Goal: Task Accomplishment & Management: Use online tool/utility

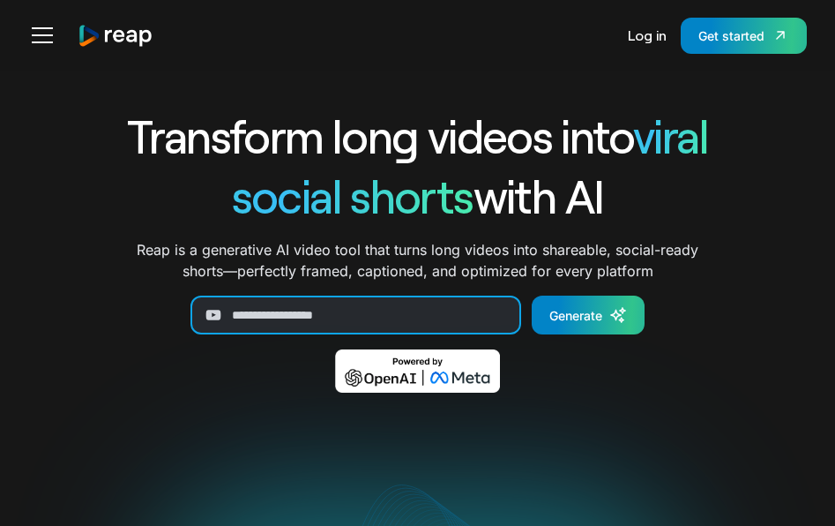
click at [327, 310] on input "Generate Form" at bounding box center [355, 314] width 331 height 39
paste input "**********"
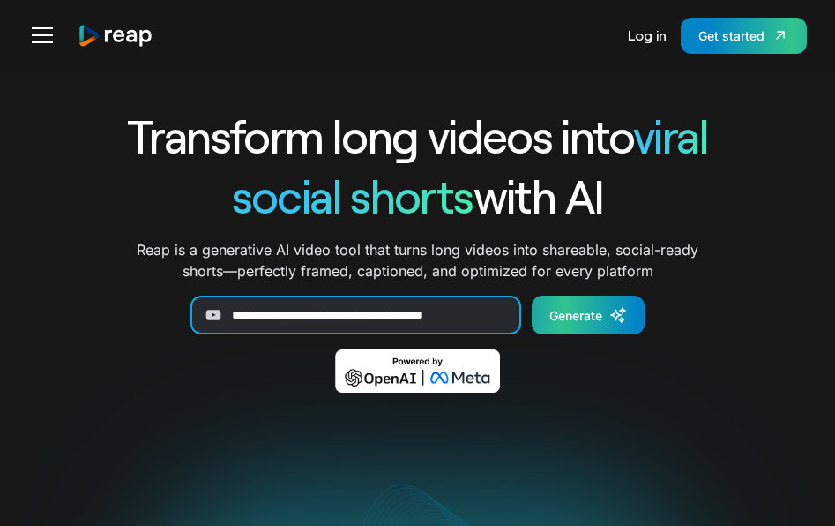
type input "**********"
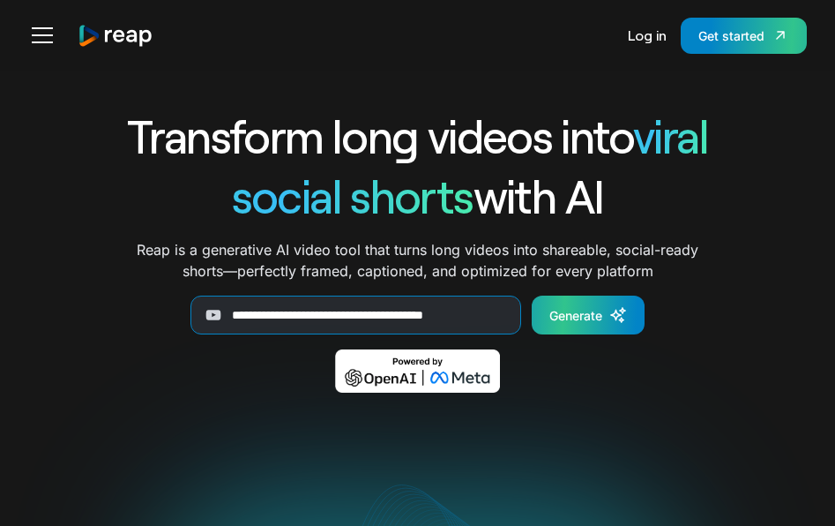
click at [579, 317] on div "Generate" at bounding box center [575, 315] width 53 height 19
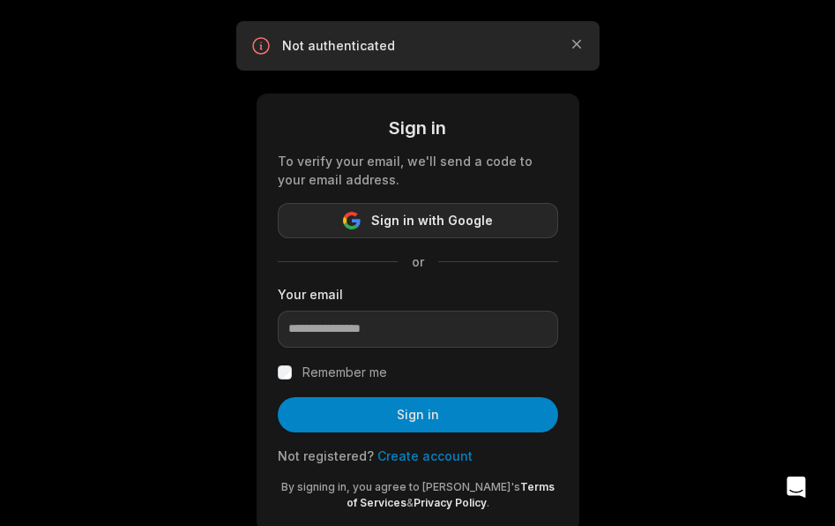
click at [470, 215] on span "Sign in with Google" at bounding box center [432, 220] width 122 height 21
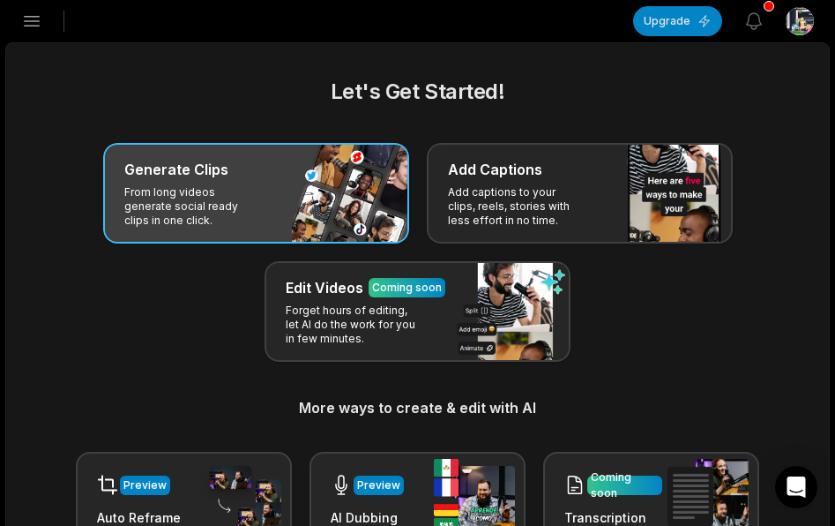
click at [316, 175] on div "Generate Clips" at bounding box center [256, 169] width 264 height 21
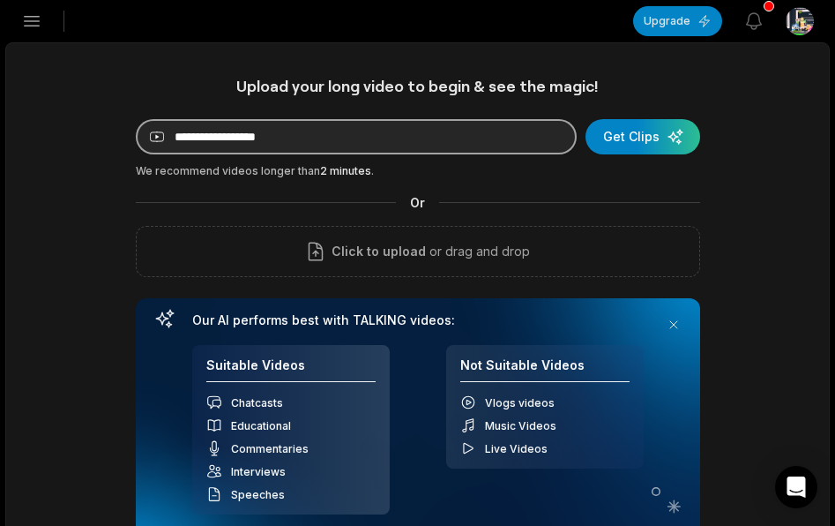
click at [337, 131] on input at bounding box center [356, 136] width 441 height 35
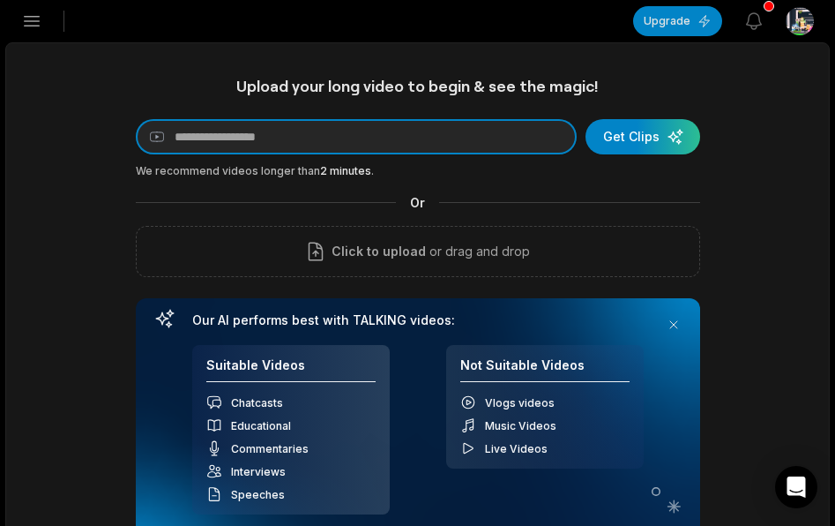
paste input "**********"
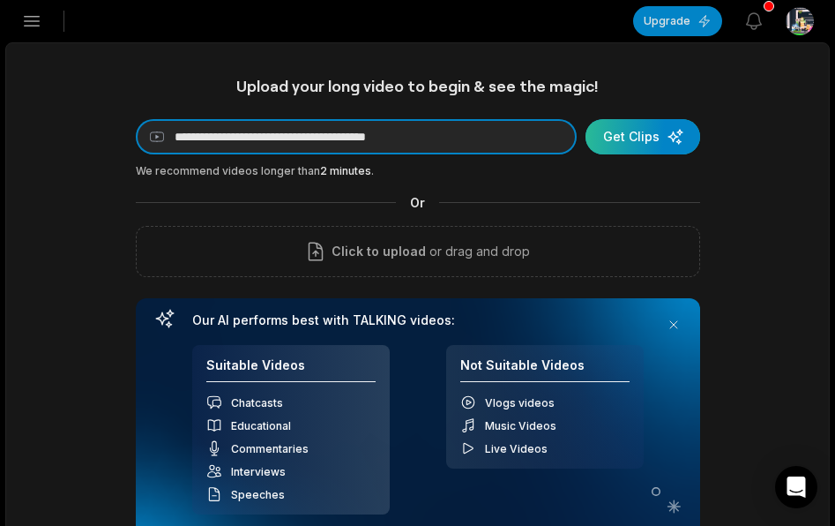
type input "**********"
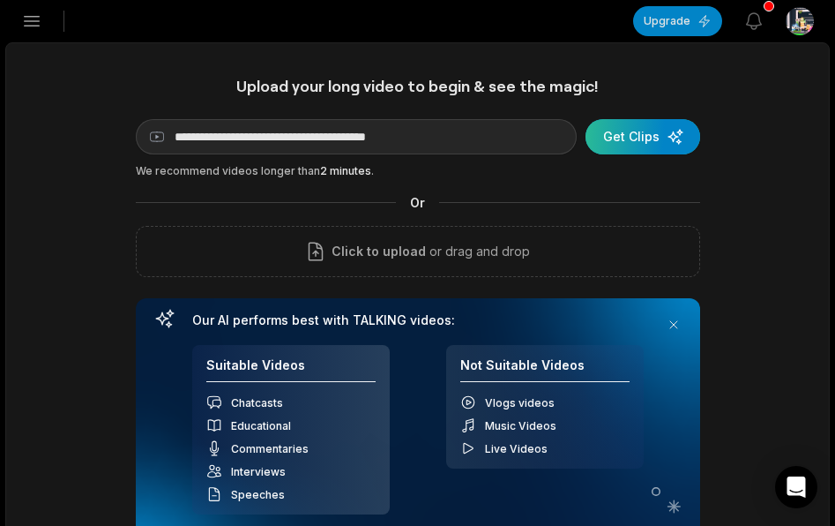
click at [614, 136] on div "submit" at bounding box center [643, 136] width 115 height 35
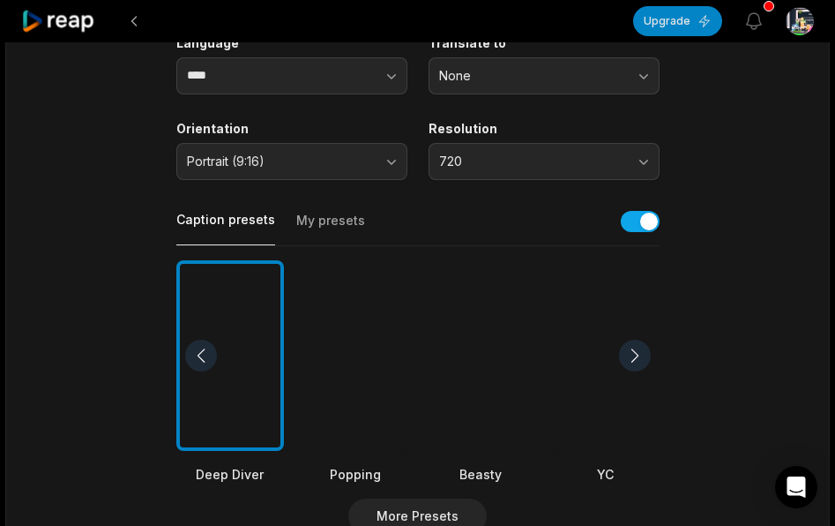
scroll to position [265, 0]
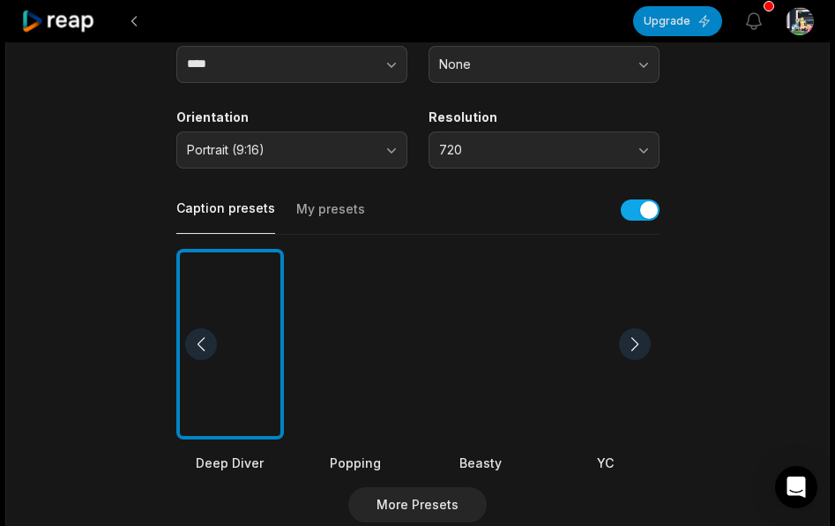
click at [324, 324] on div at bounding box center [356, 344] width 108 height 191
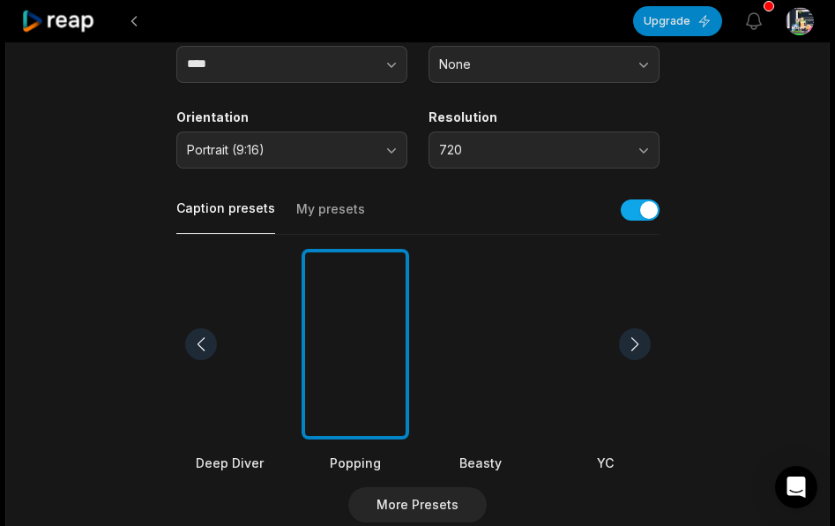
click at [480, 332] on div at bounding box center [481, 344] width 108 height 191
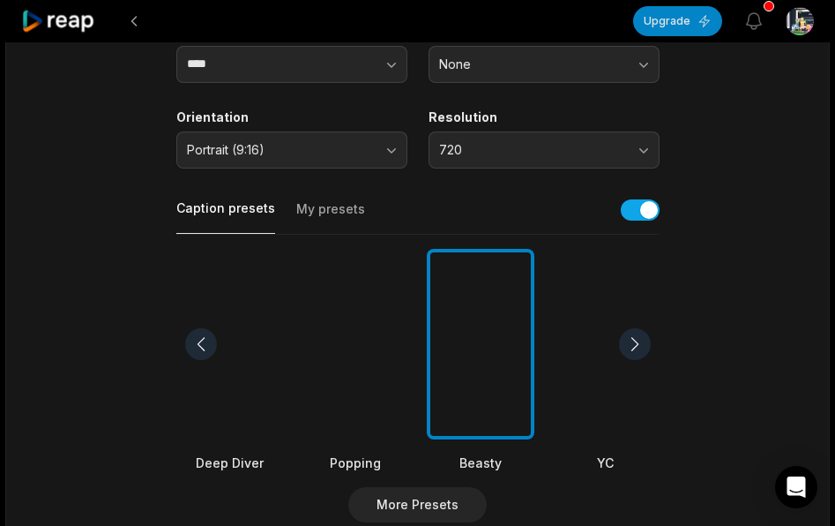
click at [381, 323] on div at bounding box center [356, 344] width 108 height 191
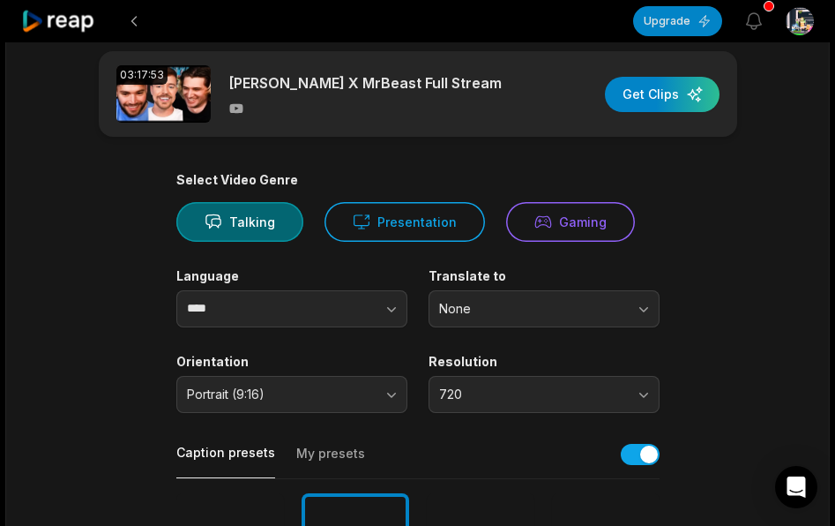
scroll to position [0, 0]
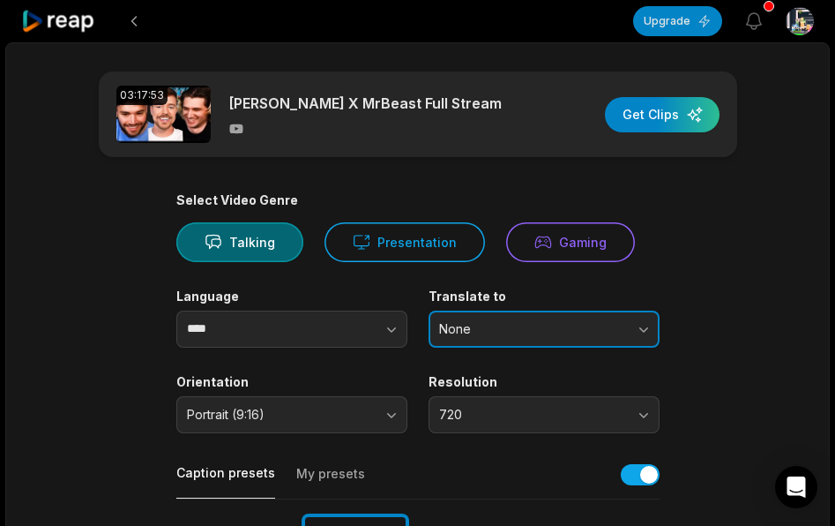
click at [526, 324] on span "None" at bounding box center [531, 329] width 185 height 16
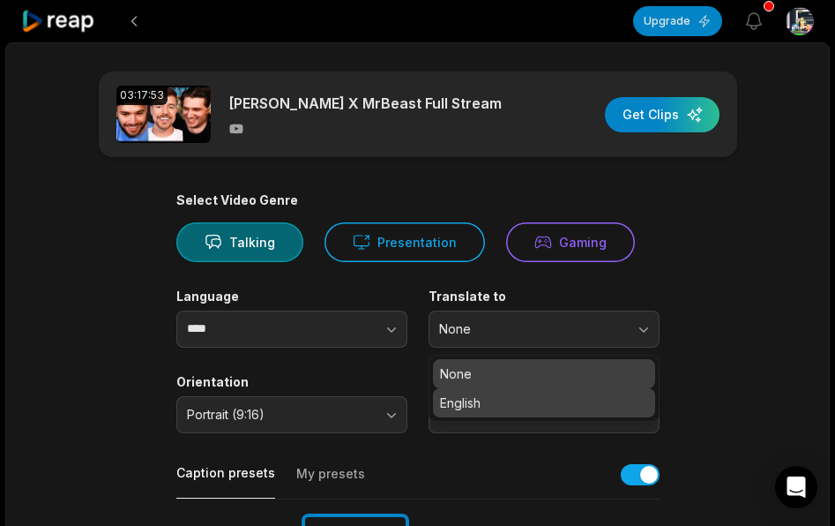
click at [503, 399] on p "English" at bounding box center [544, 402] width 208 height 19
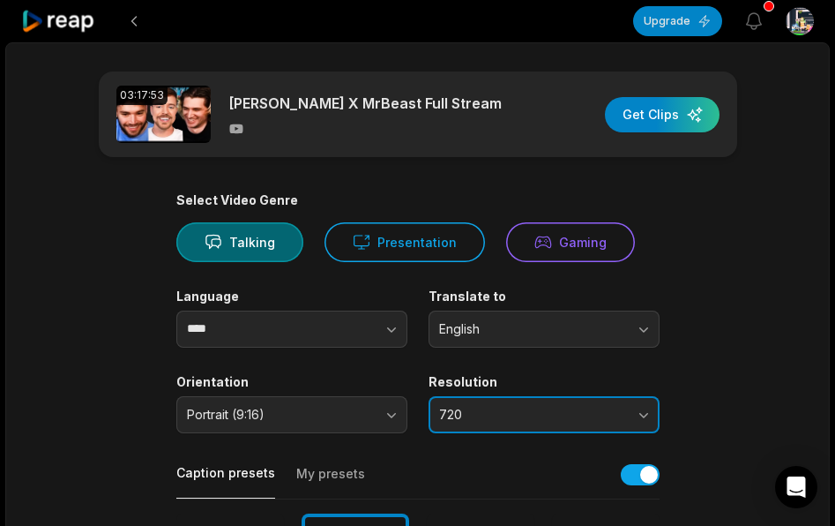
click at [559, 406] on button "720" at bounding box center [544, 414] width 231 height 37
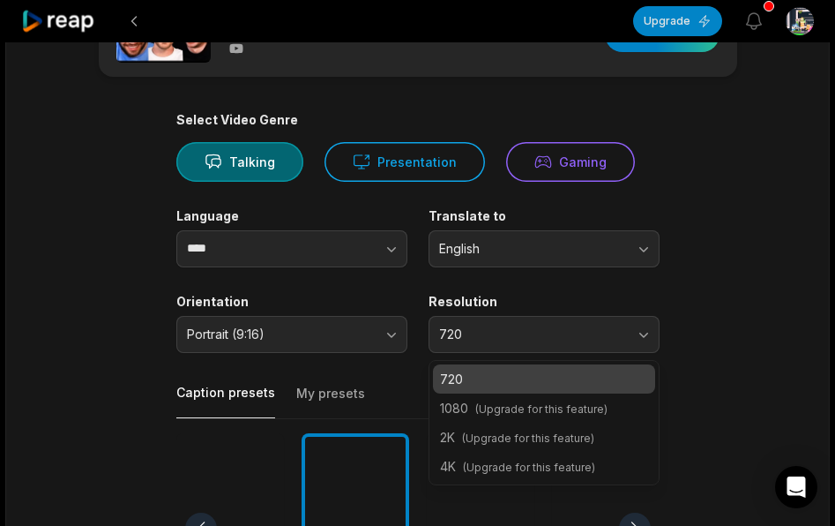
scroll to position [88, 0]
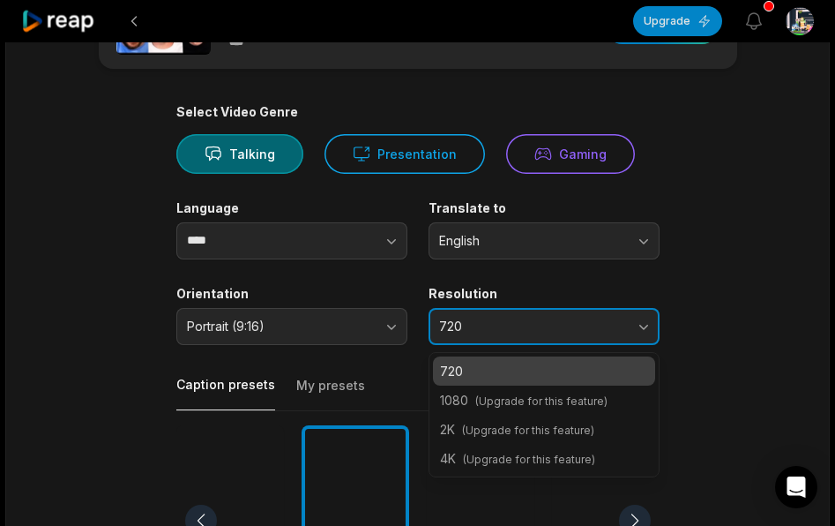
click at [570, 329] on span "720" at bounding box center [531, 326] width 185 height 16
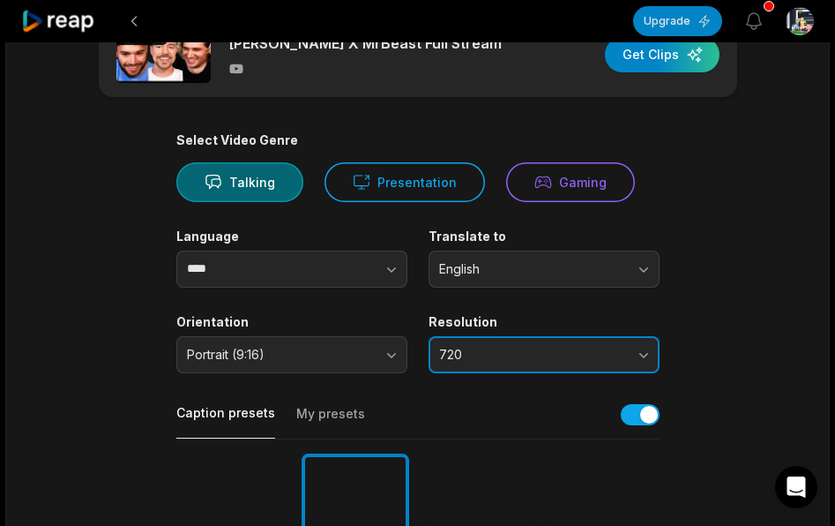
scroll to position [0, 0]
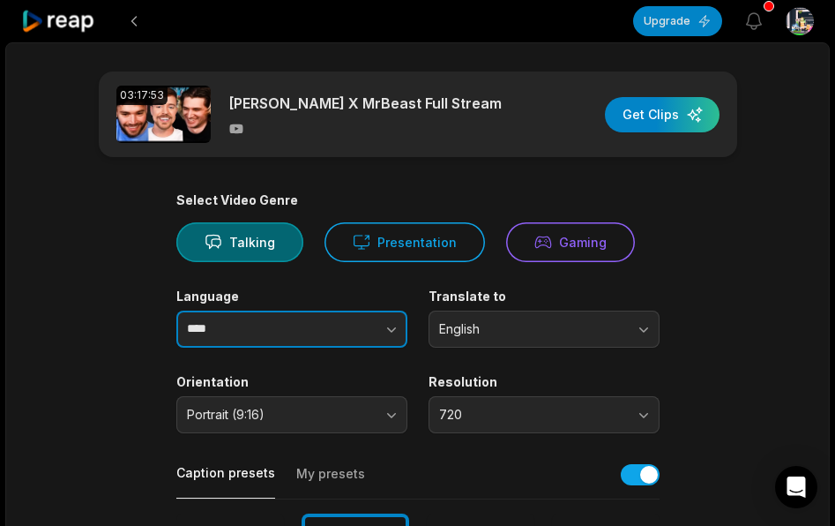
click at [394, 338] on button "button" at bounding box center [356, 328] width 101 height 37
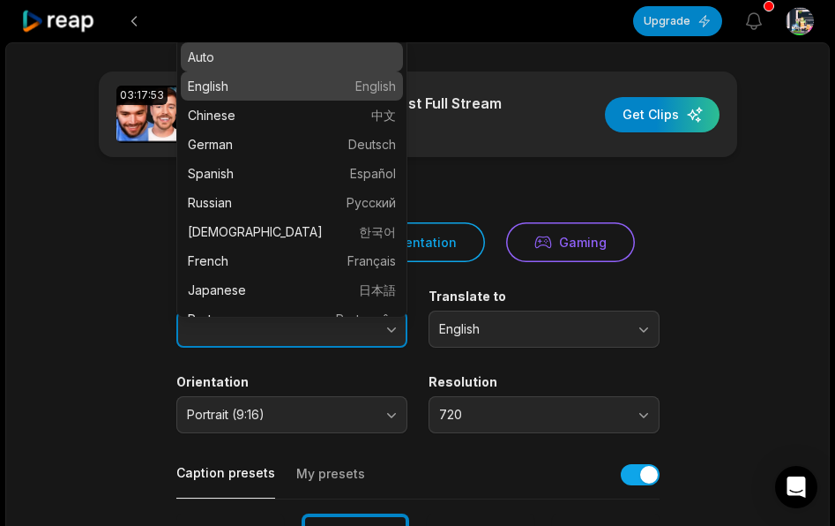
type input "*******"
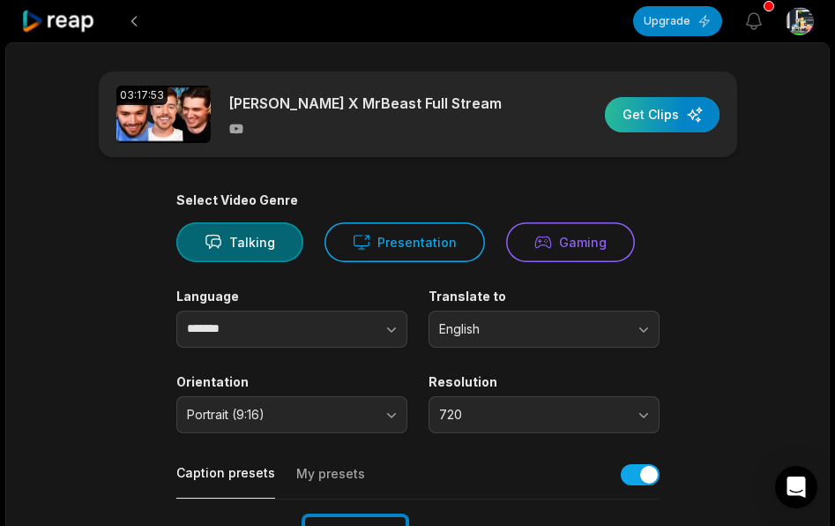
click at [653, 115] on div "button" at bounding box center [662, 114] width 115 height 35
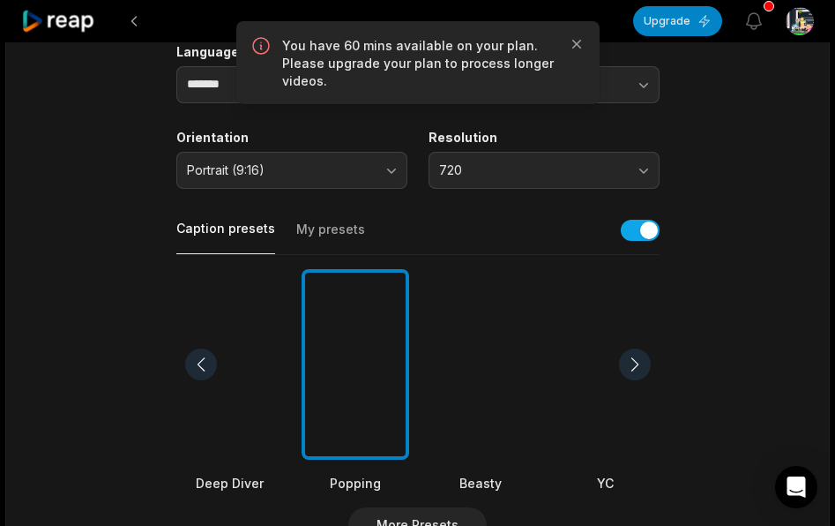
scroll to position [265, 0]
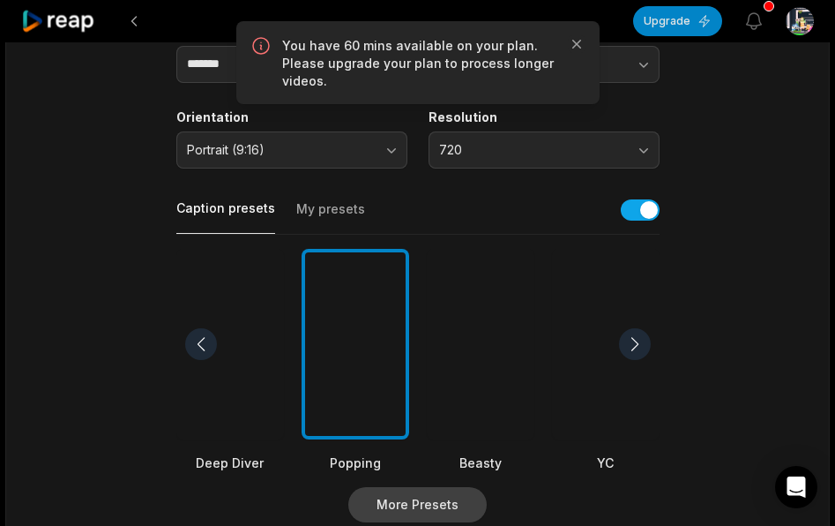
click at [460, 493] on button "More Presets" at bounding box center [417, 504] width 138 height 35
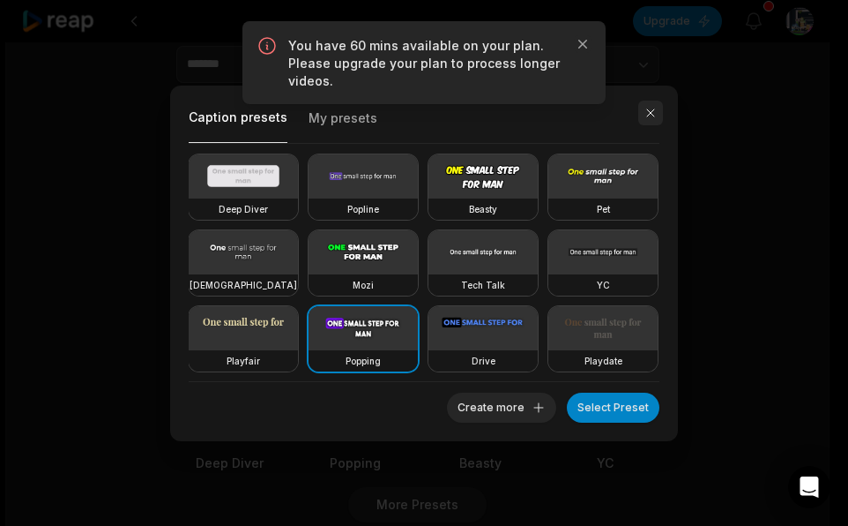
click at [650, 104] on button "button" at bounding box center [650, 113] width 25 height 25
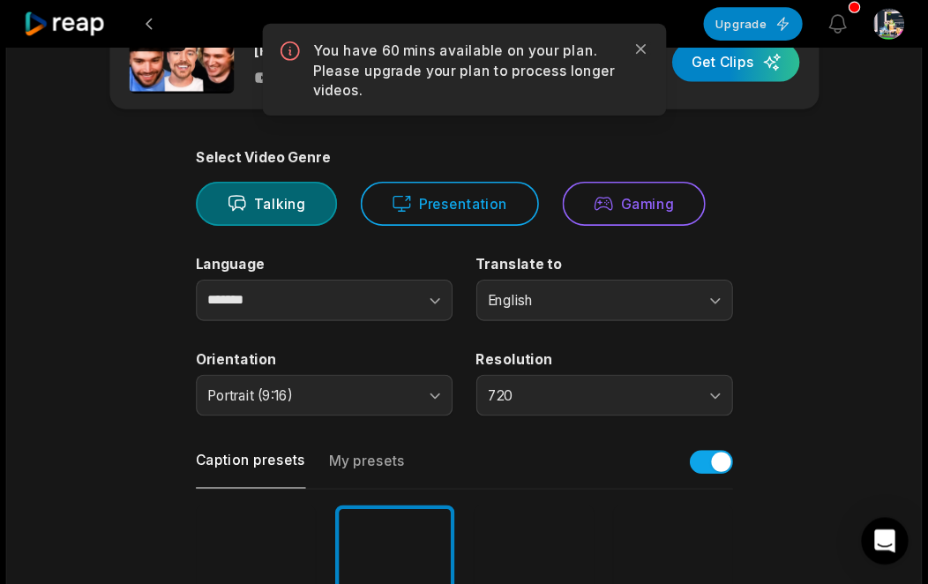
scroll to position [0, 0]
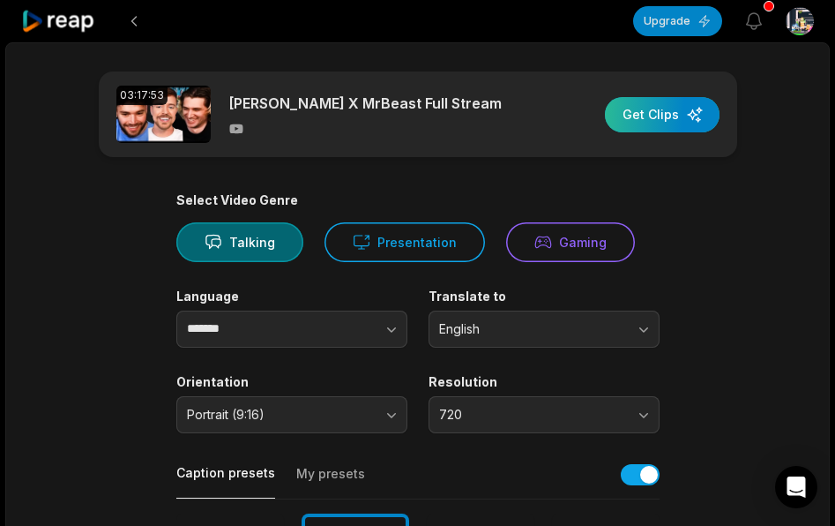
click at [667, 113] on div "button" at bounding box center [662, 114] width 115 height 35
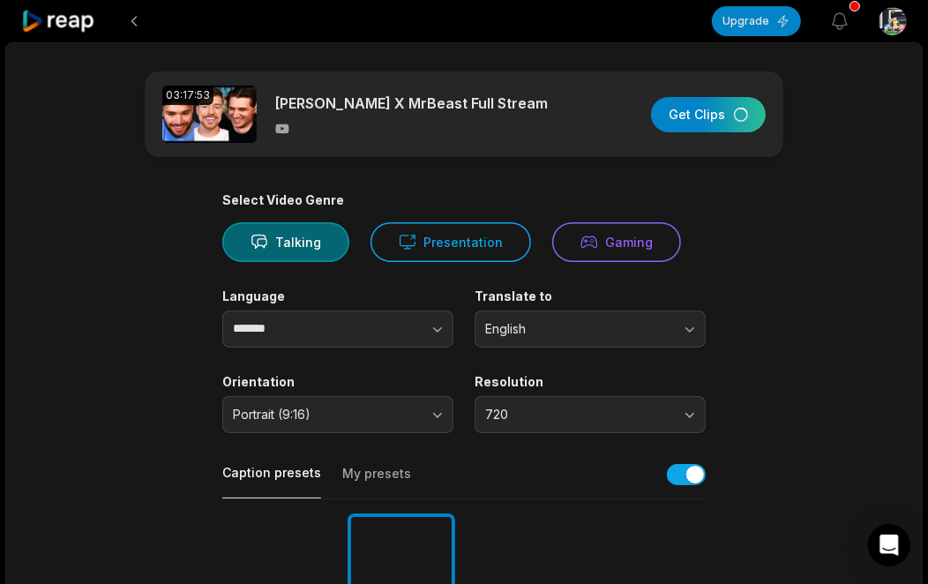
drag, startPoint x: 531, startPoint y: 0, endPoint x: 508, endPoint y: 172, distance: 173.5
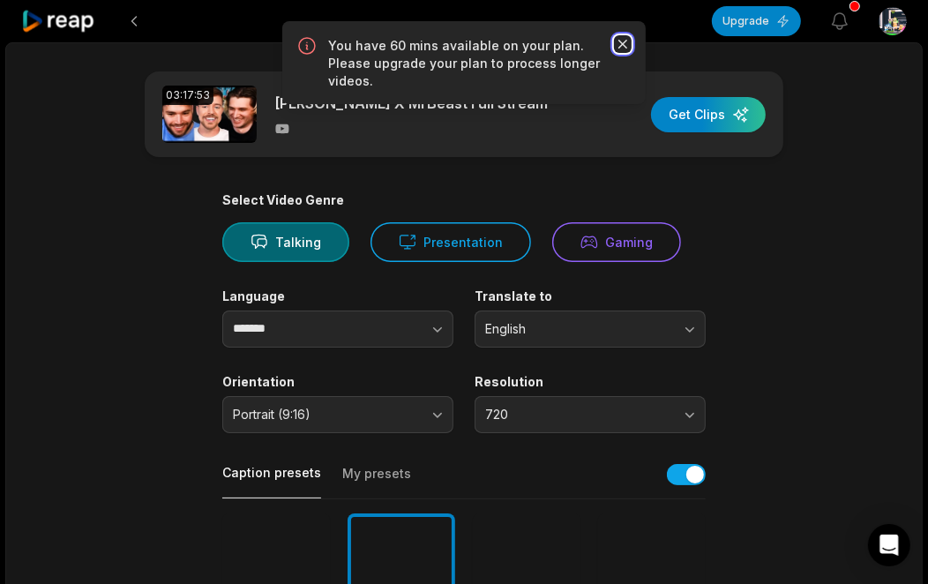
click at [621, 48] on icon "button" at bounding box center [623, 44] width 18 height 18
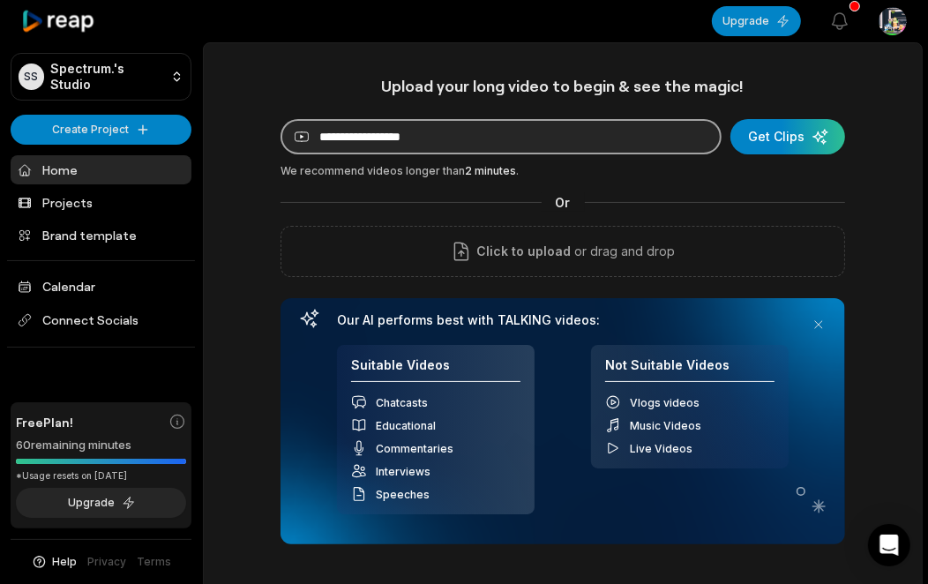
click at [513, 147] on input at bounding box center [500, 136] width 441 height 35
paste input "**********"
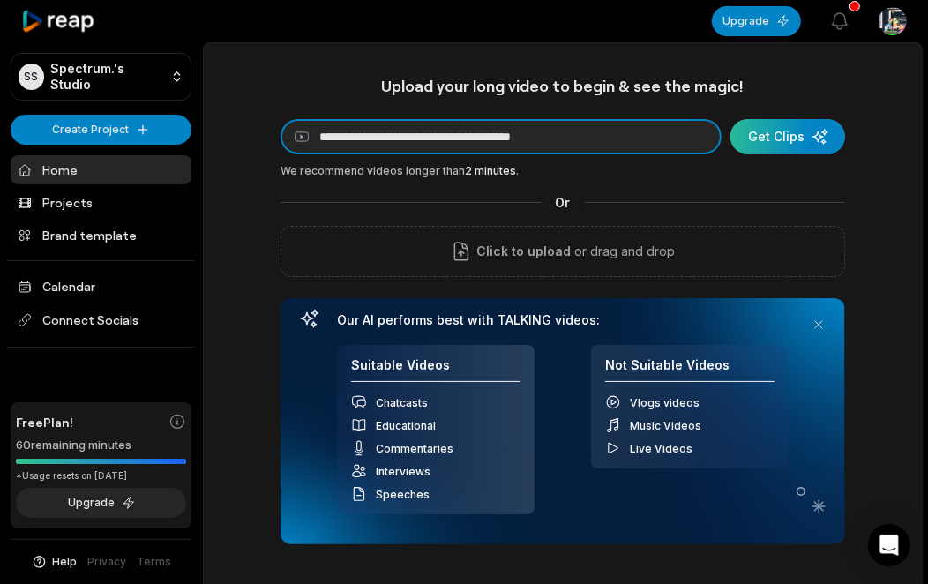
type input "**********"
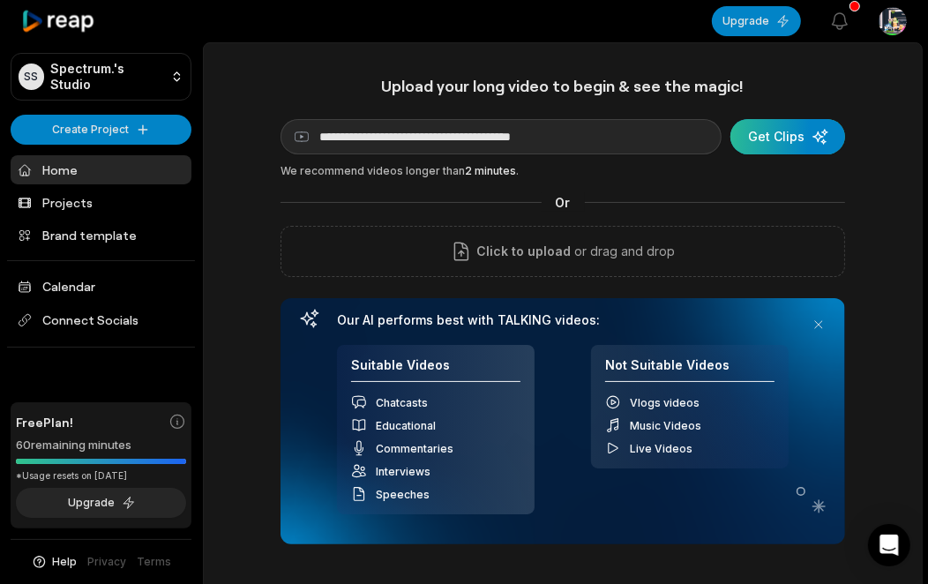
click at [742, 122] on div "submit" at bounding box center [787, 136] width 115 height 35
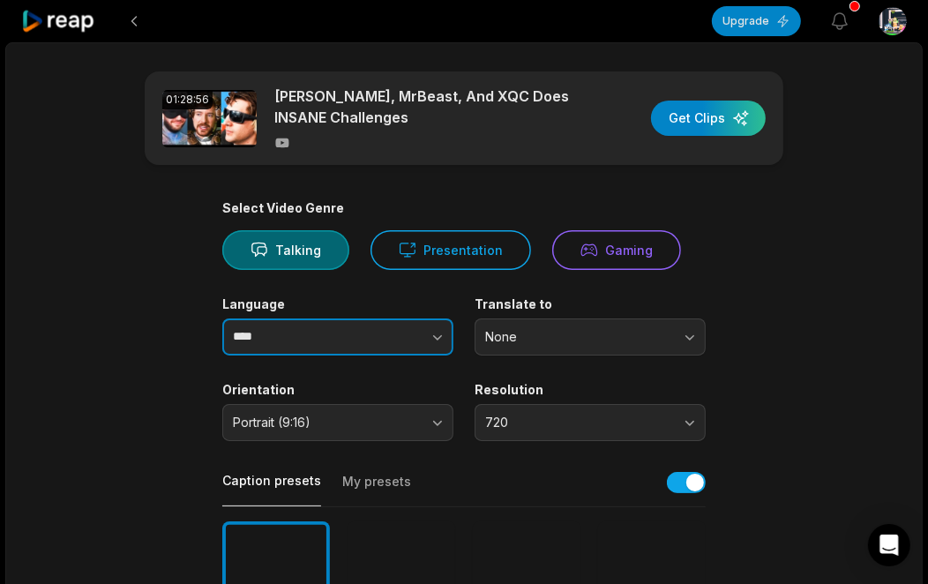
click at [418, 349] on button "button" at bounding box center [403, 336] width 101 height 37
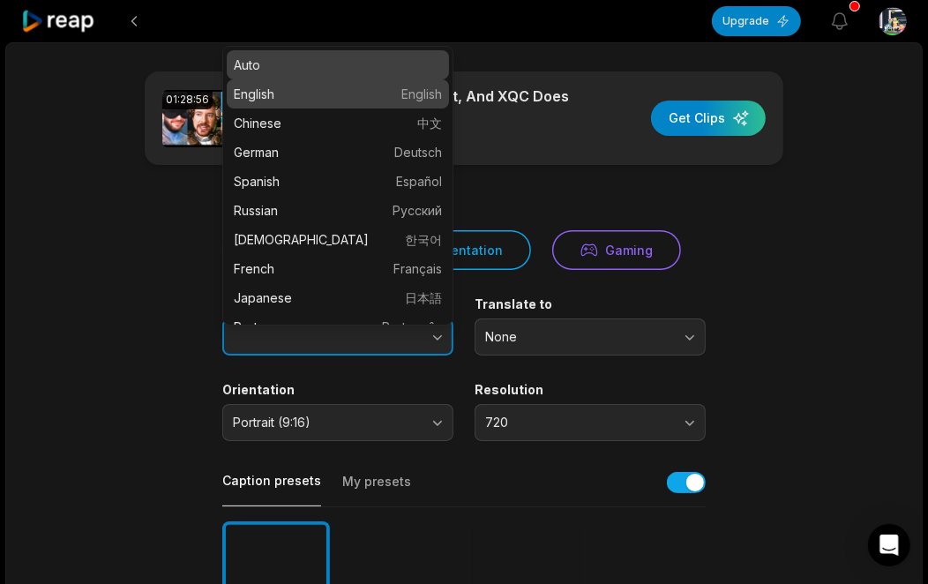
type input "*******"
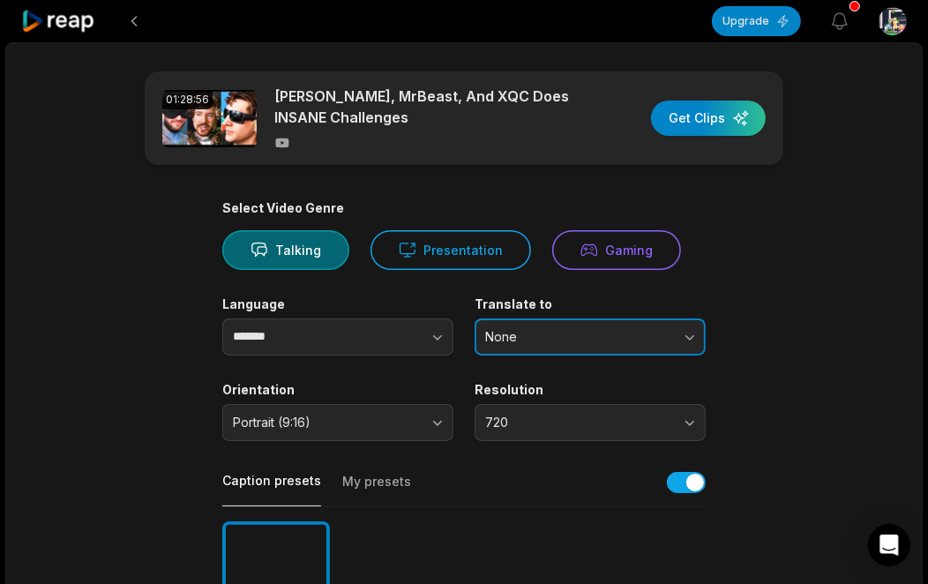
click at [561, 335] on span "None" at bounding box center [577, 337] width 185 height 16
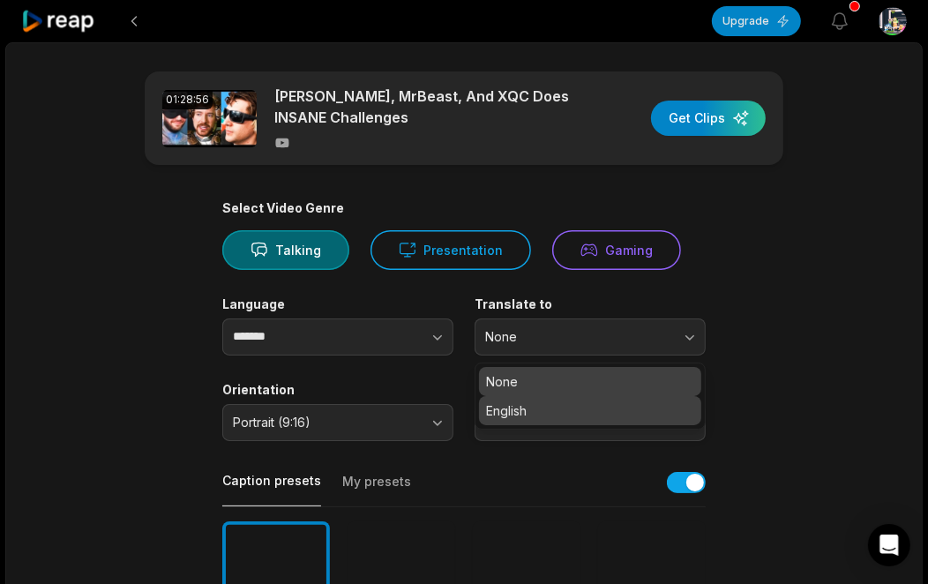
click at [547, 410] on p "English" at bounding box center [590, 410] width 208 height 19
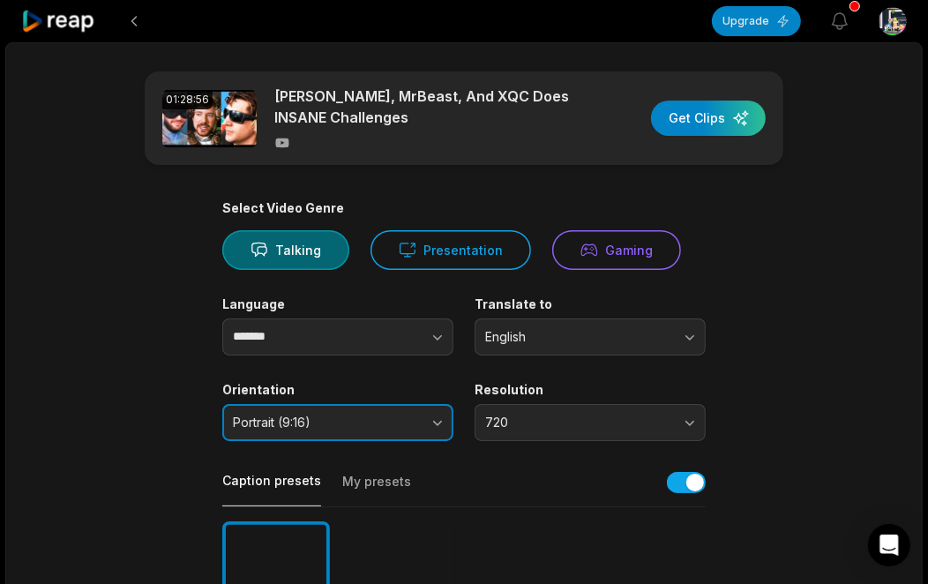
click at [351, 423] on span "Portrait (9:16)" at bounding box center [325, 422] width 185 height 16
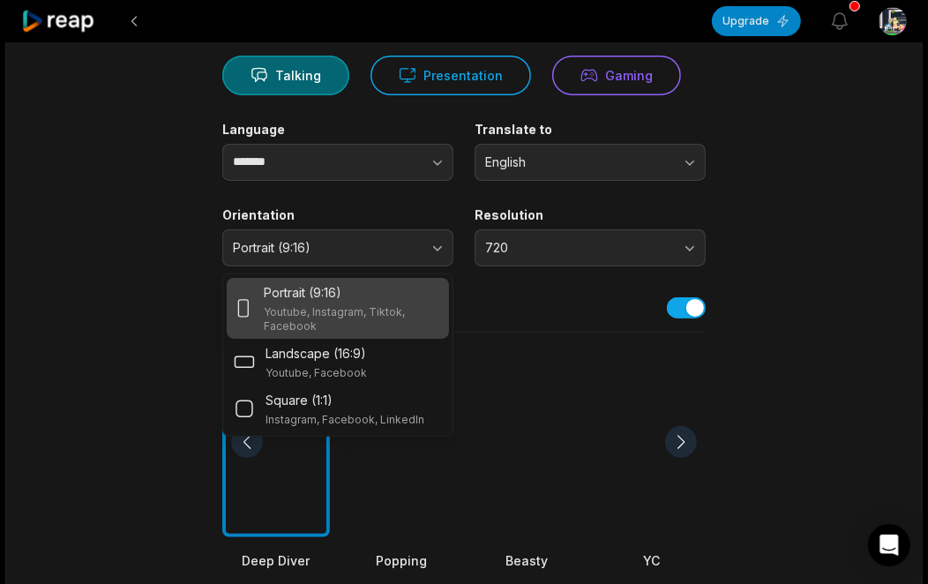
scroll to position [98, 0]
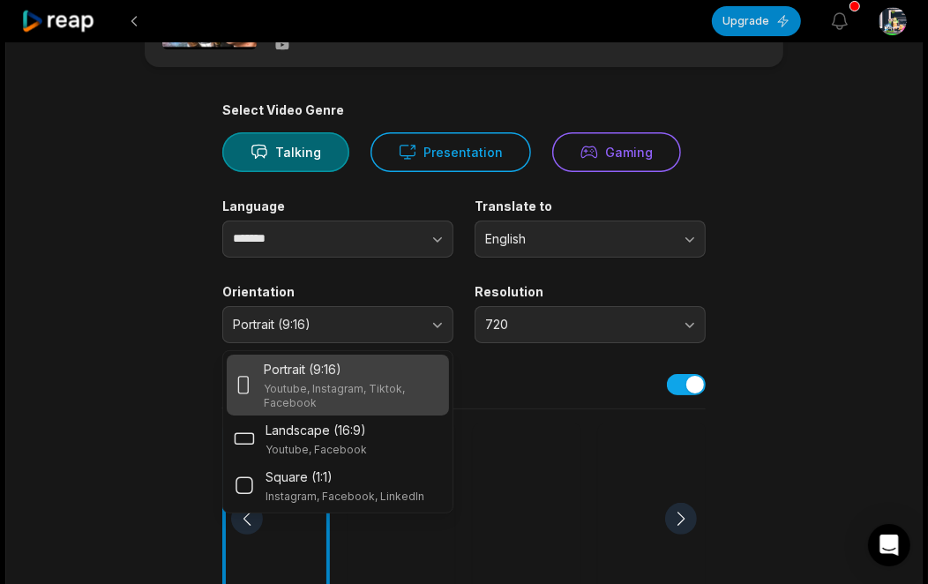
click at [761, 310] on main "01:28:56 [PERSON_NAME], MrBeast, And XQC Does INSANE Challenges Get Clips Selec…" at bounding box center [464, 514] width 854 height 1080
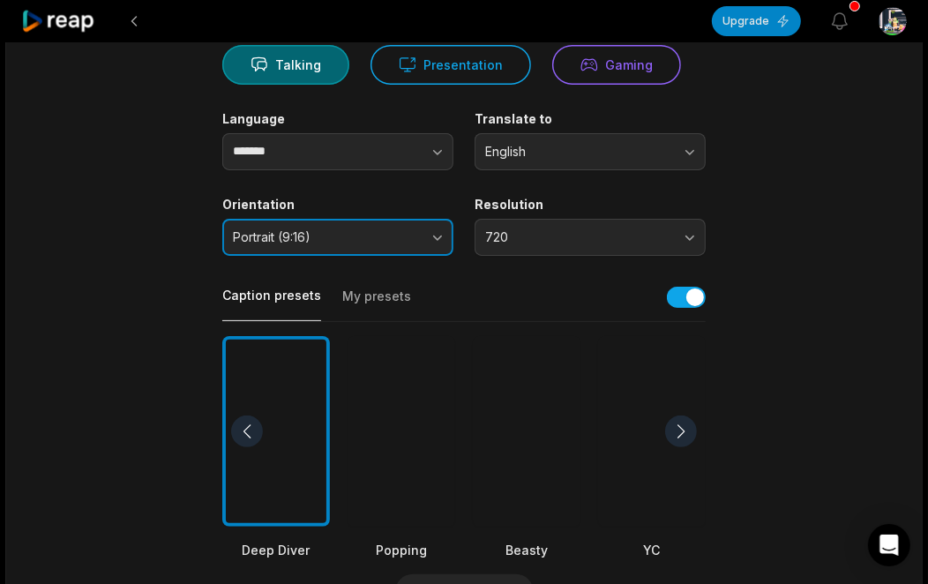
scroll to position [196, 0]
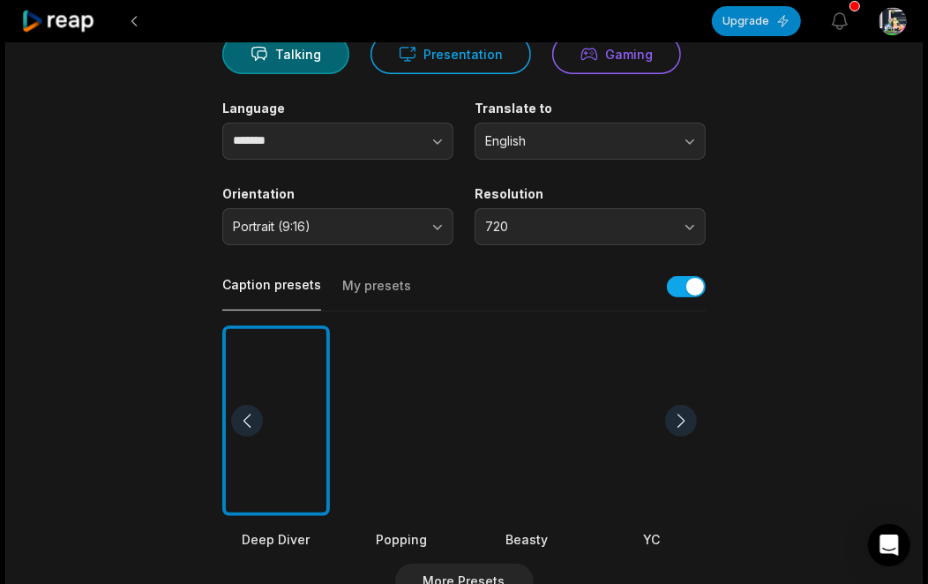
click at [390, 435] on div at bounding box center [401, 420] width 108 height 191
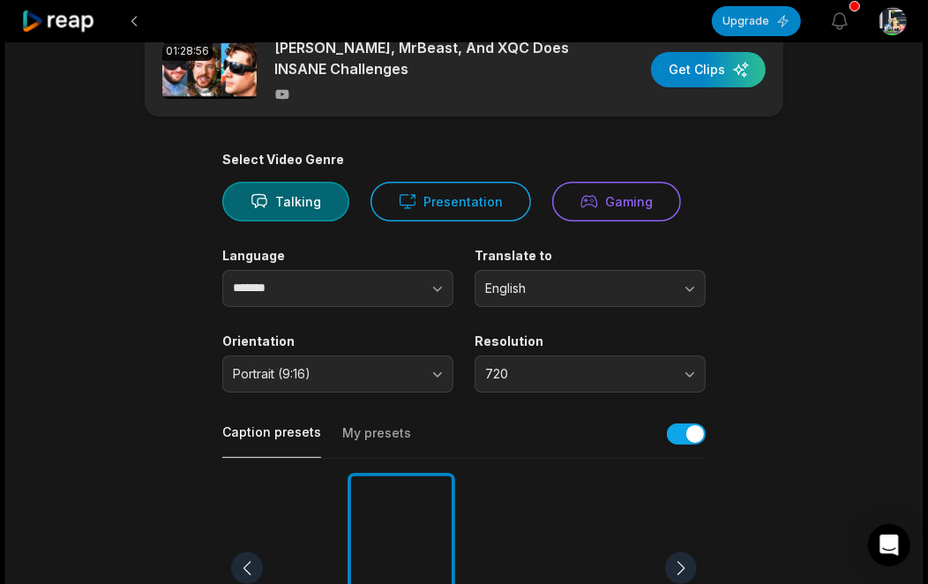
scroll to position [0, 0]
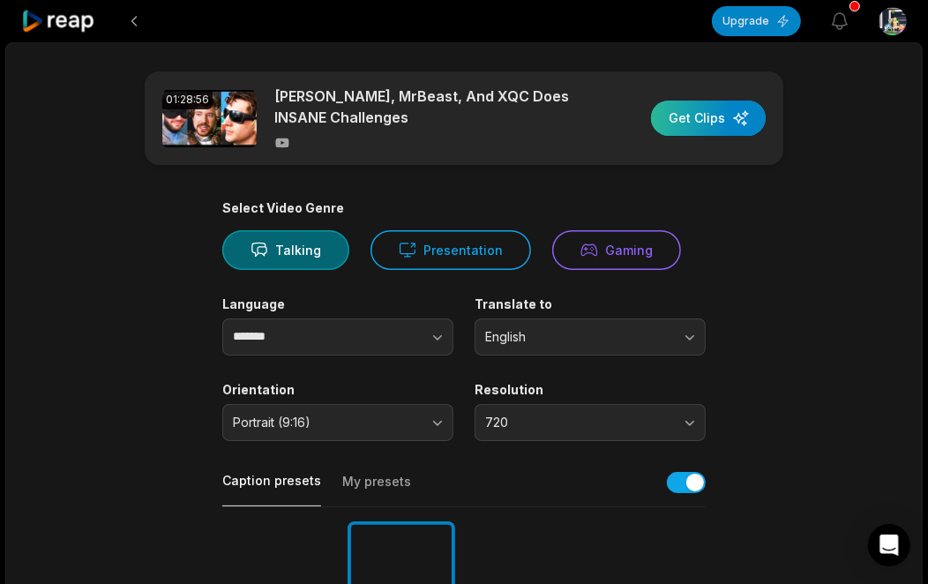
click at [716, 122] on div "button" at bounding box center [708, 118] width 115 height 35
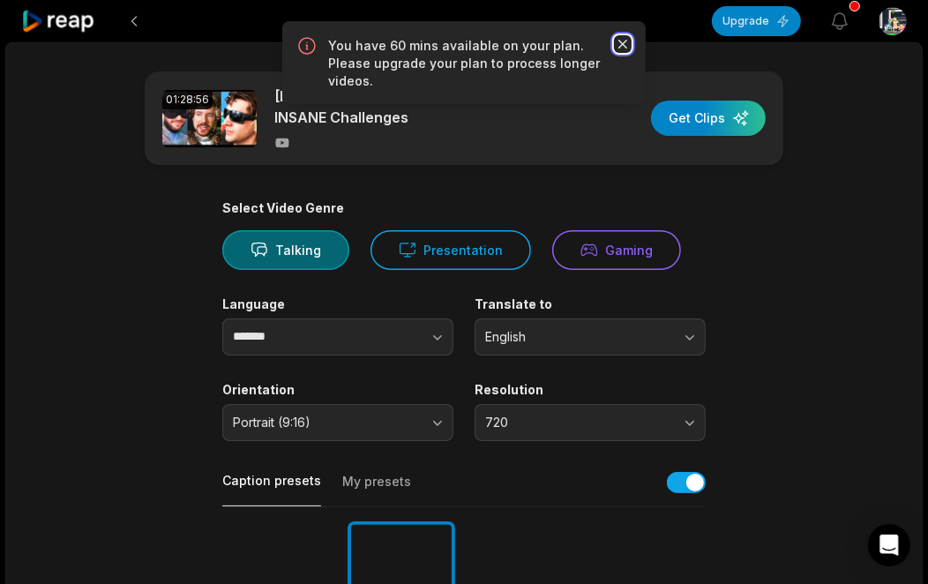
click at [623, 41] on icon "button" at bounding box center [622, 44] width 9 height 9
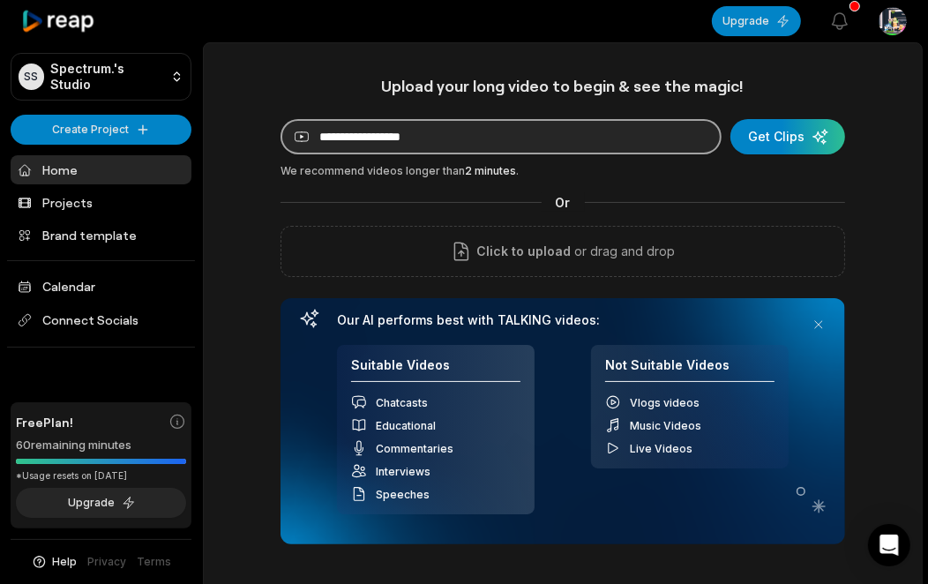
click at [451, 133] on input at bounding box center [500, 136] width 441 height 35
paste input "**********"
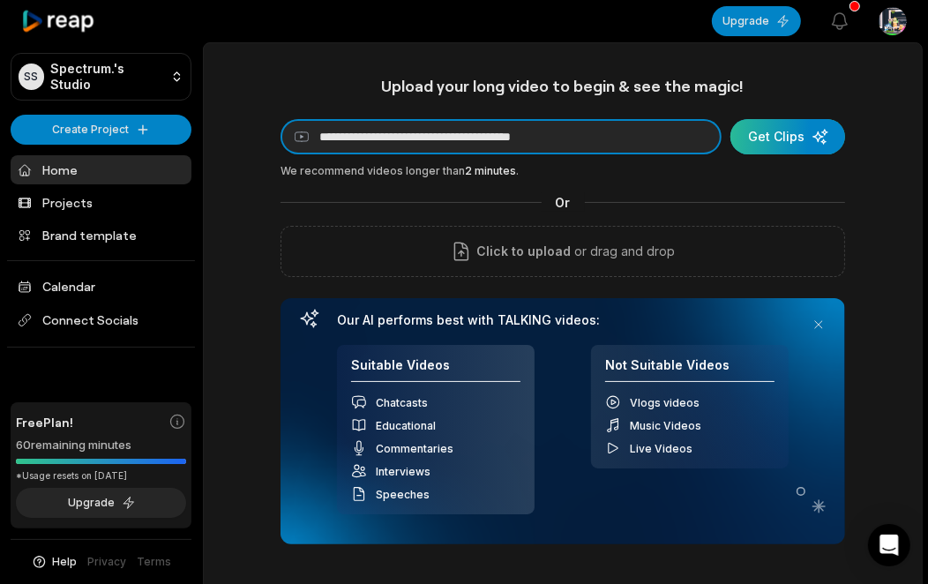
type input "**********"
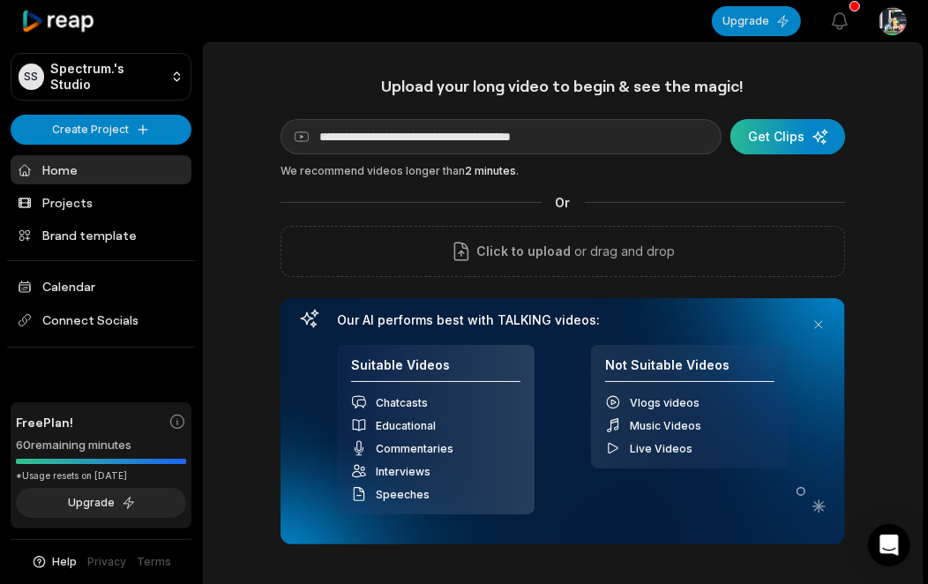
click at [787, 127] on div "submit" at bounding box center [787, 136] width 115 height 35
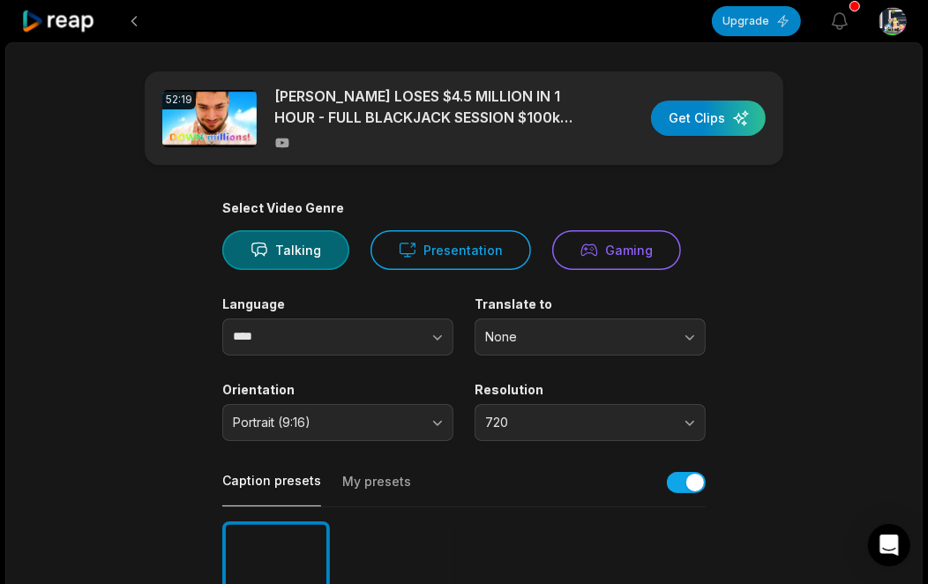
drag, startPoint x: 755, startPoint y: 250, endPoint x: 727, endPoint y: 250, distance: 27.3
drag, startPoint x: 374, startPoint y: 339, endPoint x: 347, endPoint y: 339, distance: 26.5
click at [372, 339] on button "button" at bounding box center [403, 336] width 101 height 37
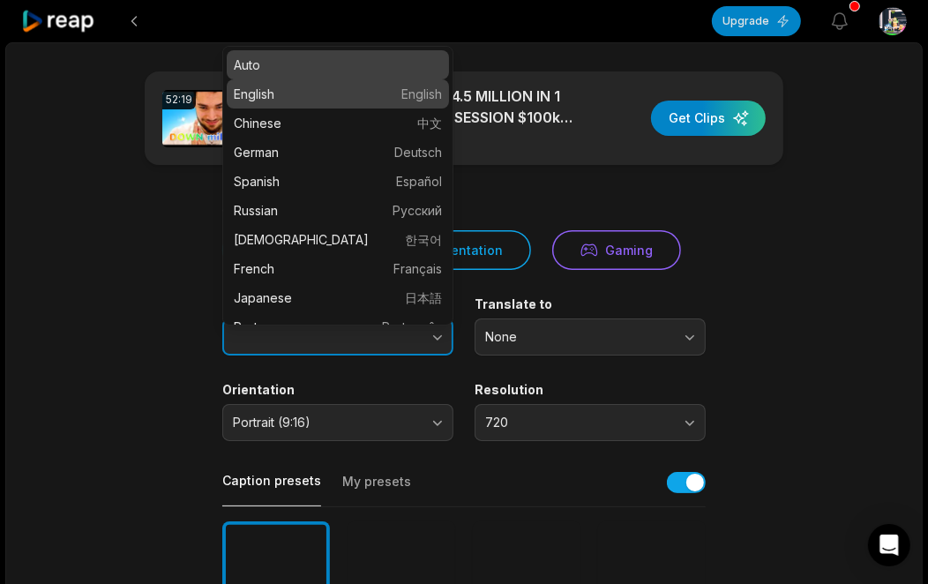
type input "*******"
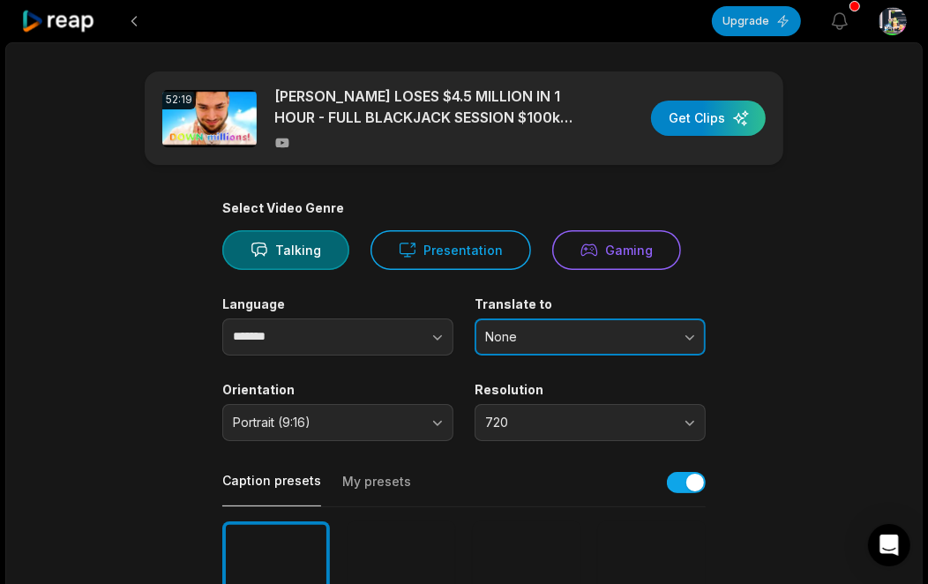
click at [586, 335] on span "None" at bounding box center [577, 337] width 185 height 16
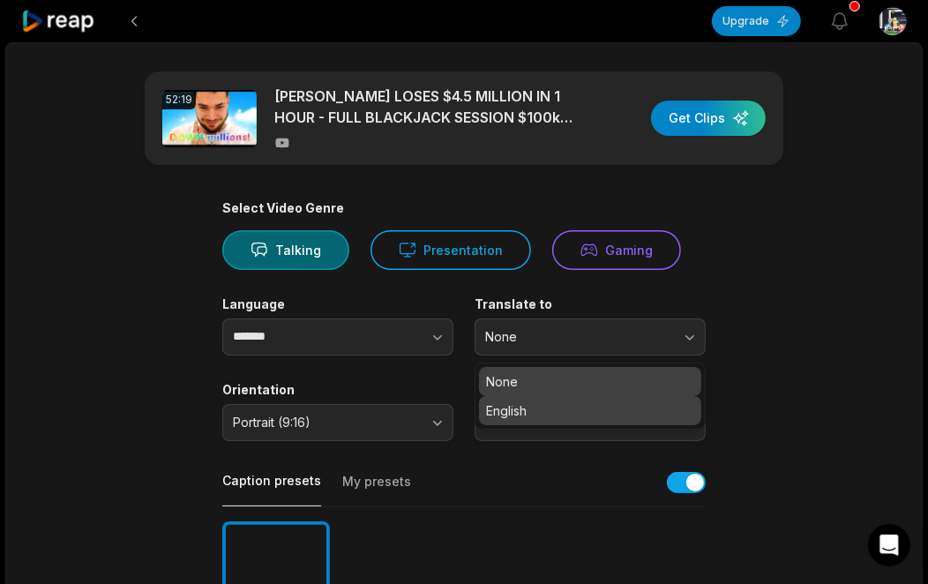
click at [573, 407] on p "English" at bounding box center [590, 410] width 208 height 19
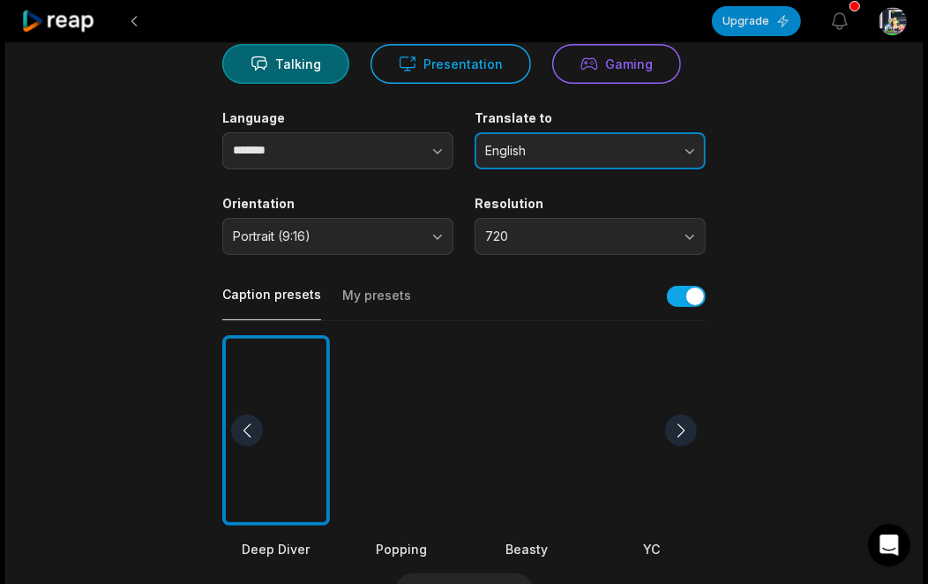
scroll to position [196, 0]
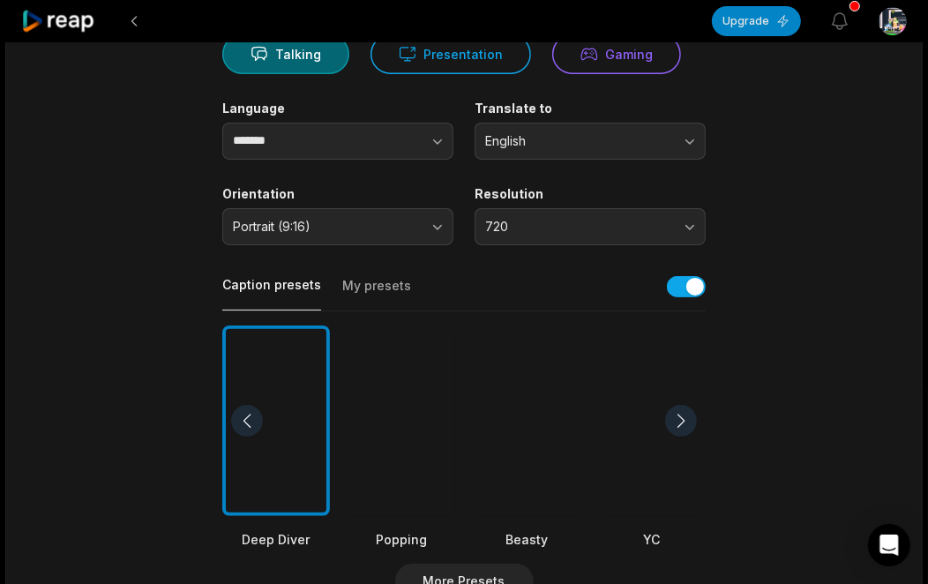
click at [428, 418] on div at bounding box center [401, 420] width 108 height 191
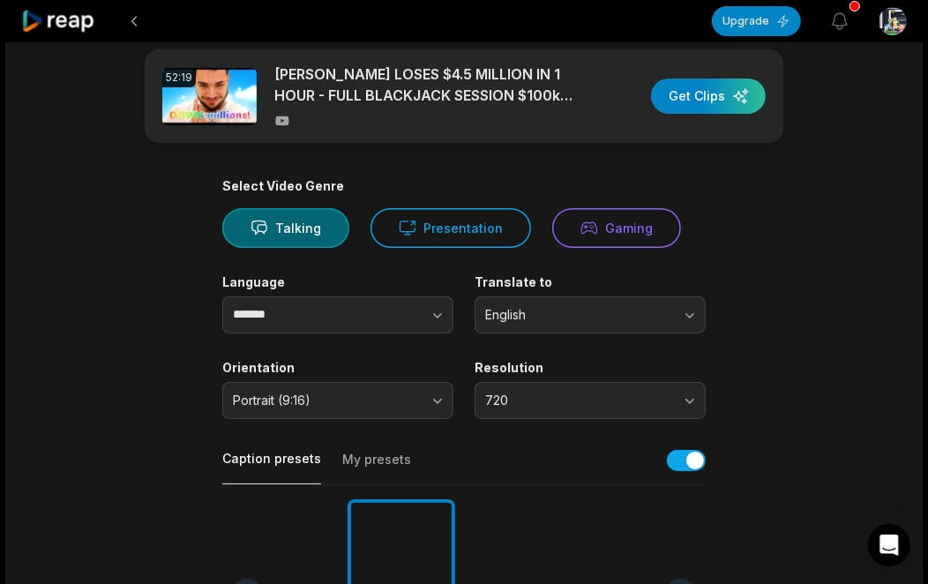
scroll to position [0, 0]
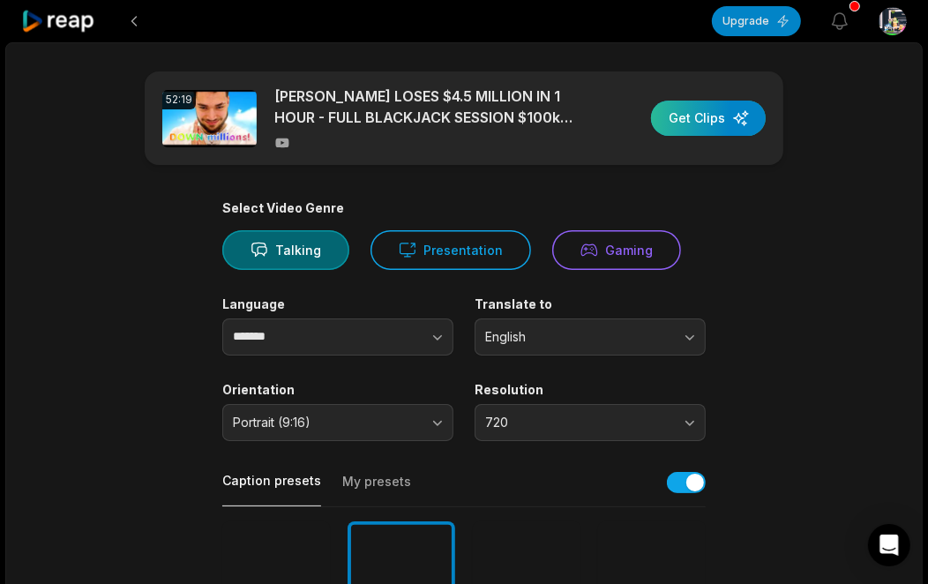
click at [703, 111] on div "button" at bounding box center [708, 118] width 115 height 35
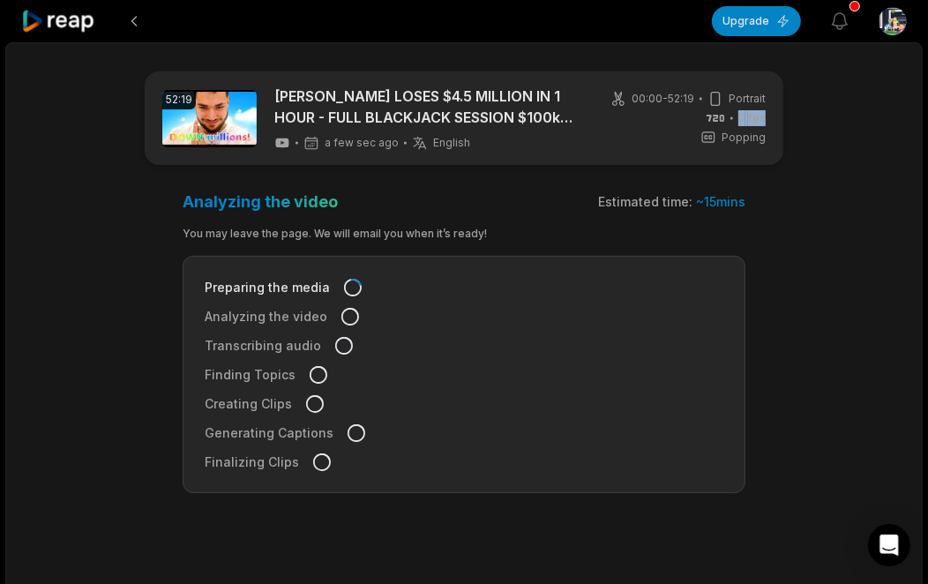
drag, startPoint x: 738, startPoint y: 116, endPoint x: 778, endPoint y: 116, distance: 39.7
click at [778, 116] on div "52:19 [PERSON_NAME] LOSES $4.5 MILLION IN 1 HOUR - FULL BLACKJACK SESSION $100k…" at bounding box center [464, 117] width 638 height 93
drag, startPoint x: 778, startPoint y: 116, endPoint x: 755, endPoint y: 137, distance: 31.2
click at [755, 137] on span "Popping" at bounding box center [743, 138] width 44 height 16
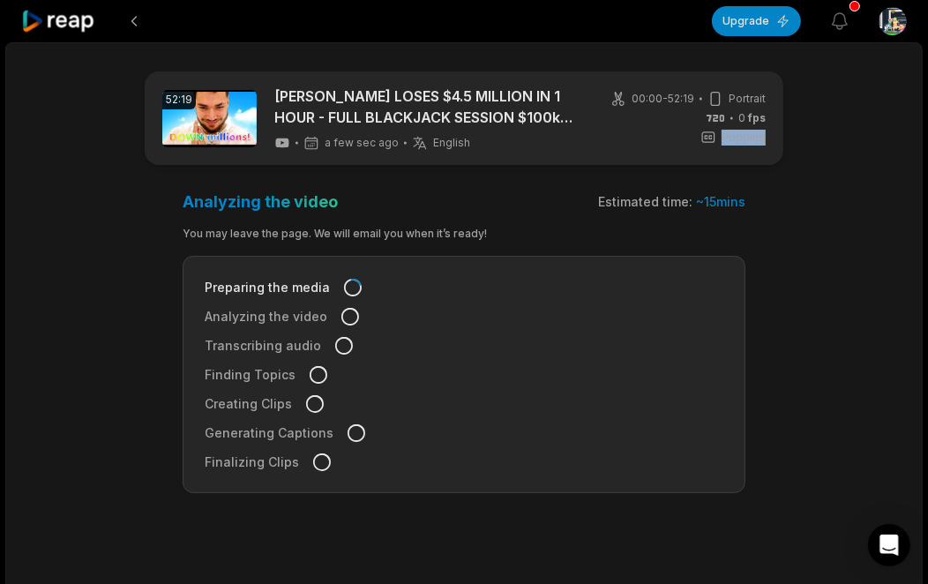
drag, startPoint x: 755, startPoint y: 137, endPoint x: 725, endPoint y: 148, distance: 32.1
click at [725, 148] on div "52:19 [PERSON_NAME] LOSES $4.5 MILLION IN 1 HOUR - FULL BLACKJACK SESSION $100k…" at bounding box center [464, 117] width 638 height 93
drag, startPoint x: 478, startPoint y: 137, endPoint x: 317, endPoint y: 145, distance: 160.7
click at [317, 145] on div "a few sec ago English en" at bounding box center [426, 143] width 304 height 16
drag, startPoint x: 317, startPoint y: 145, endPoint x: 498, endPoint y: 136, distance: 181.0
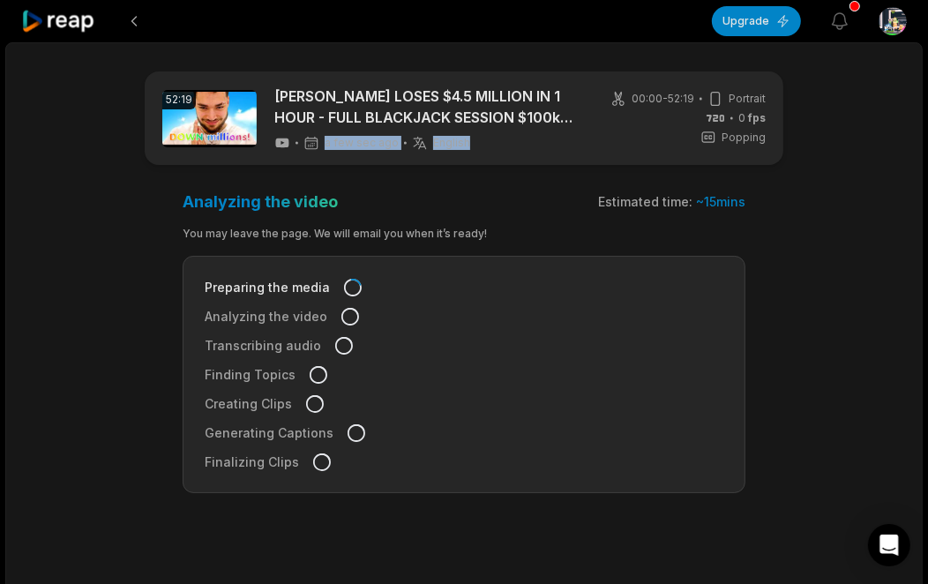
click at [503, 136] on div "a few sec ago English en" at bounding box center [426, 143] width 304 height 16
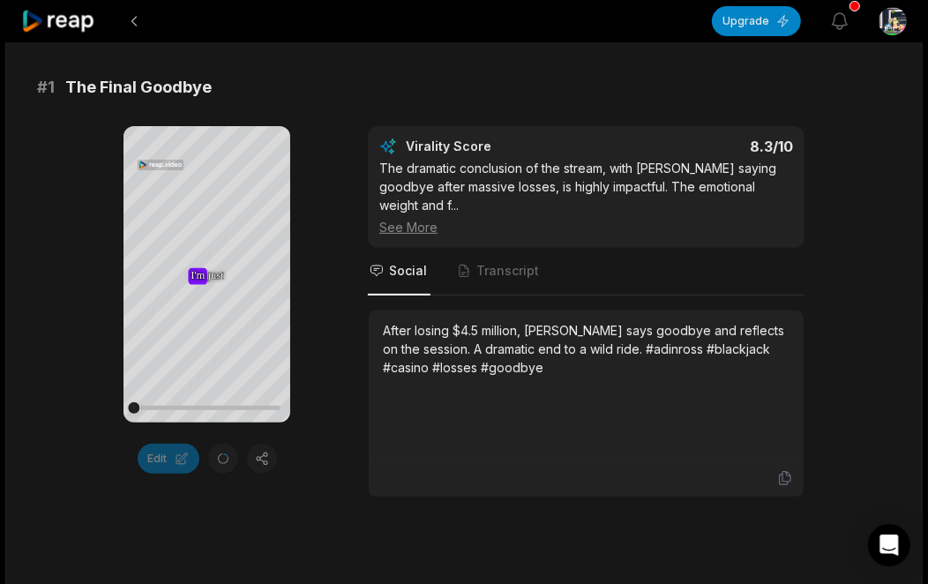
scroll to position [294, 0]
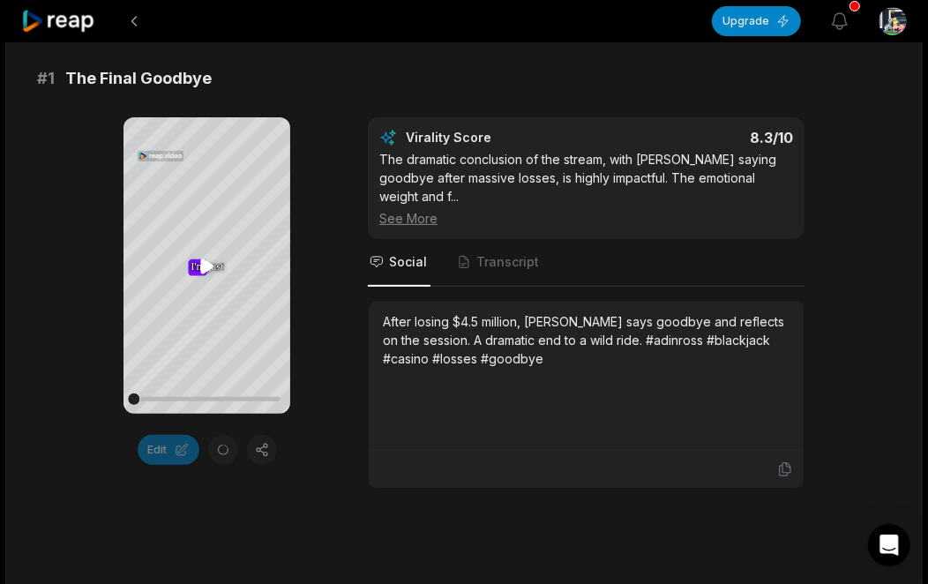
click at [204, 270] on icon at bounding box center [206, 265] width 13 height 15
click at [482, 253] on span "Transcript" at bounding box center [498, 263] width 87 height 48
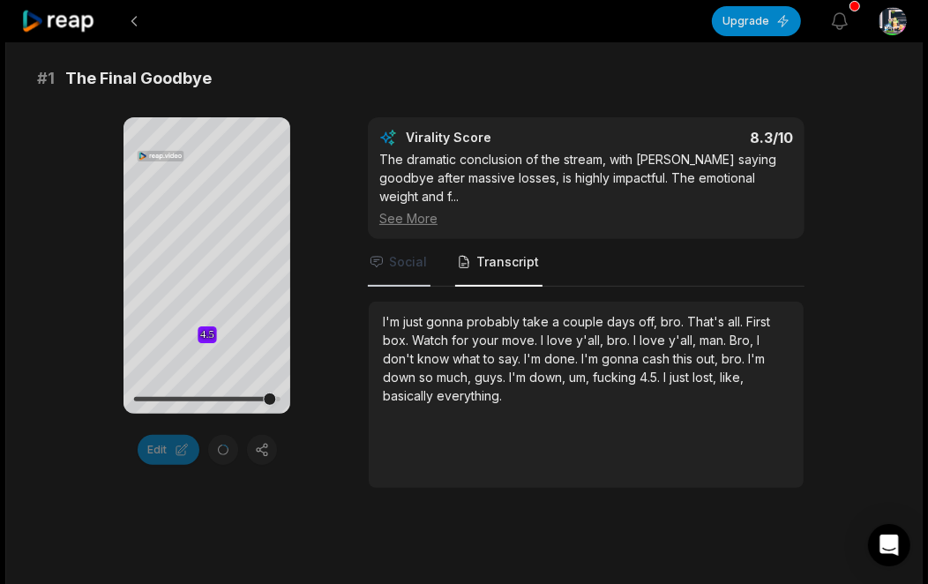
click at [414, 253] on span "Social" at bounding box center [408, 262] width 38 height 18
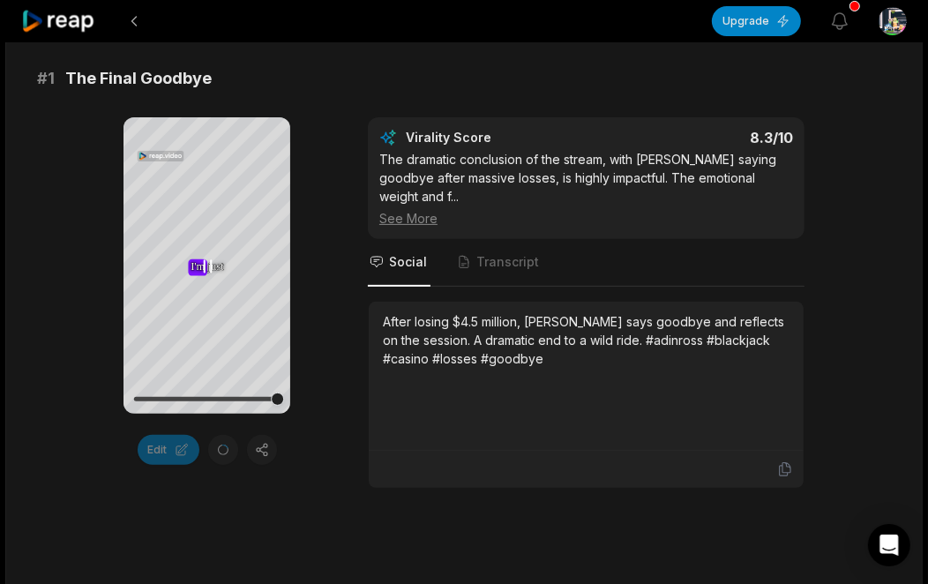
click at [206, 268] on icon at bounding box center [207, 266] width 21 height 21
click at [206, 268] on icon at bounding box center [206, 265] width 13 height 15
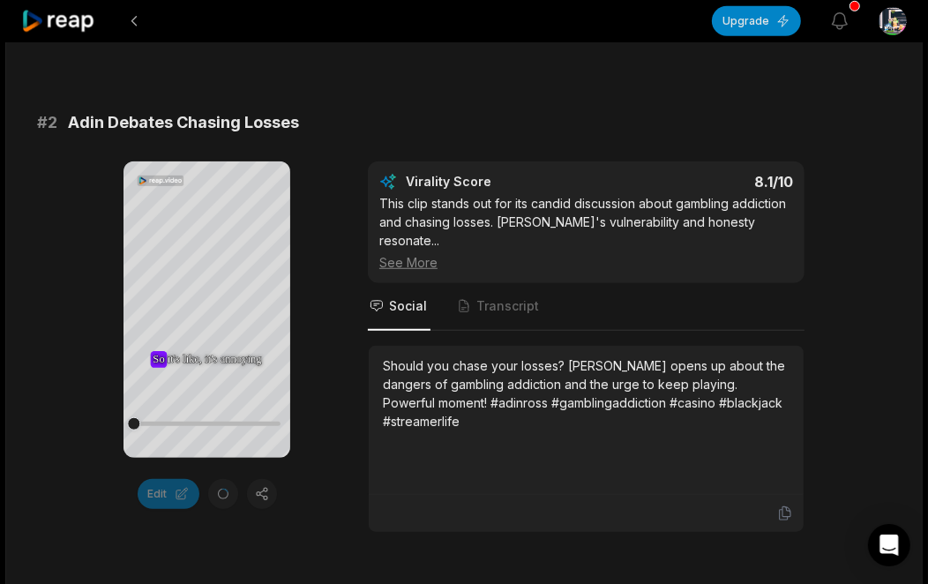
scroll to position [783, 0]
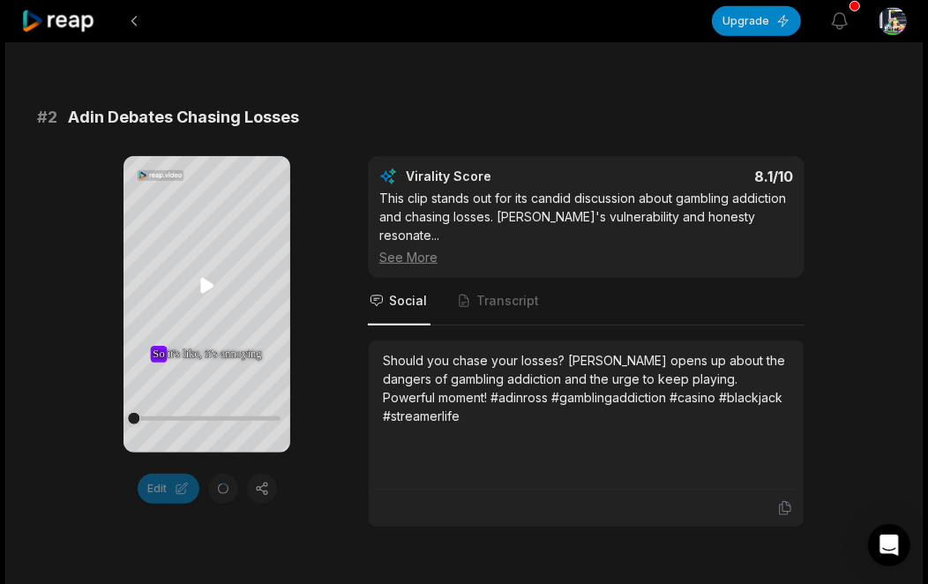
click at [205, 283] on icon at bounding box center [206, 286] width 13 height 15
click at [200, 282] on icon at bounding box center [207, 285] width 21 height 21
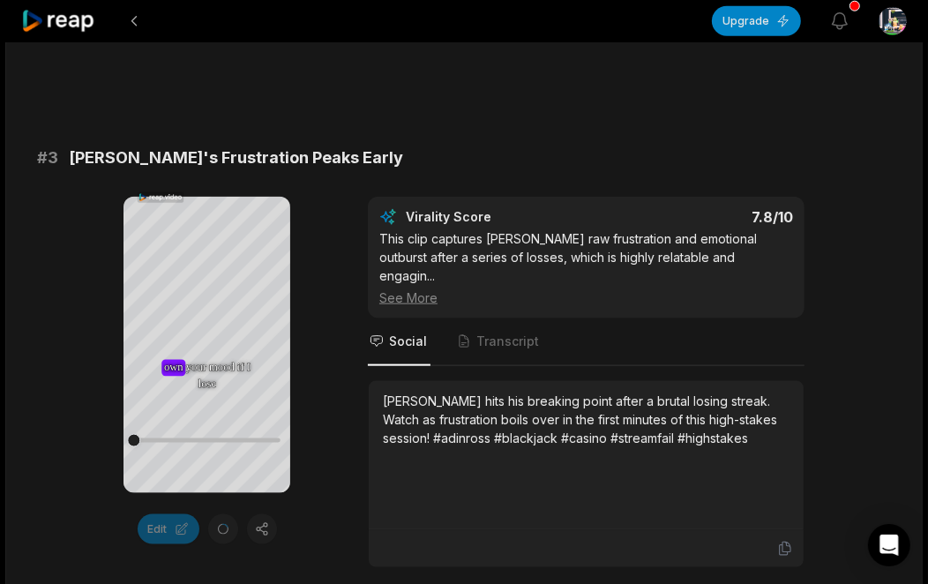
scroll to position [1273, 0]
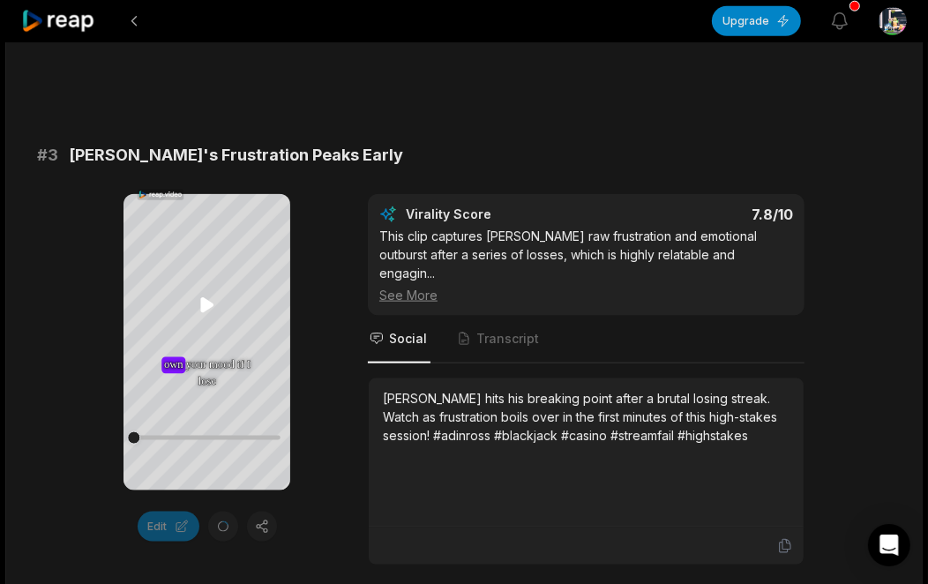
click at [201, 306] on icon at bounding box center [206, 304] width 13 height 15
click at [423, 286] on div "See More" at bounding box center [586, 295] width 414 height 19
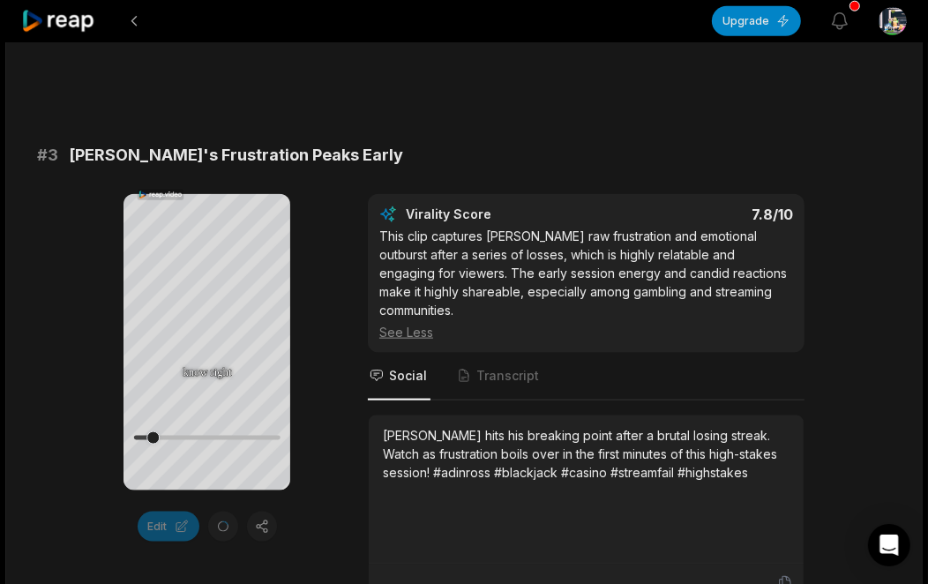
click at [419, 323] on div "See Less" at bounding box center [586, 332] width 414 height 19
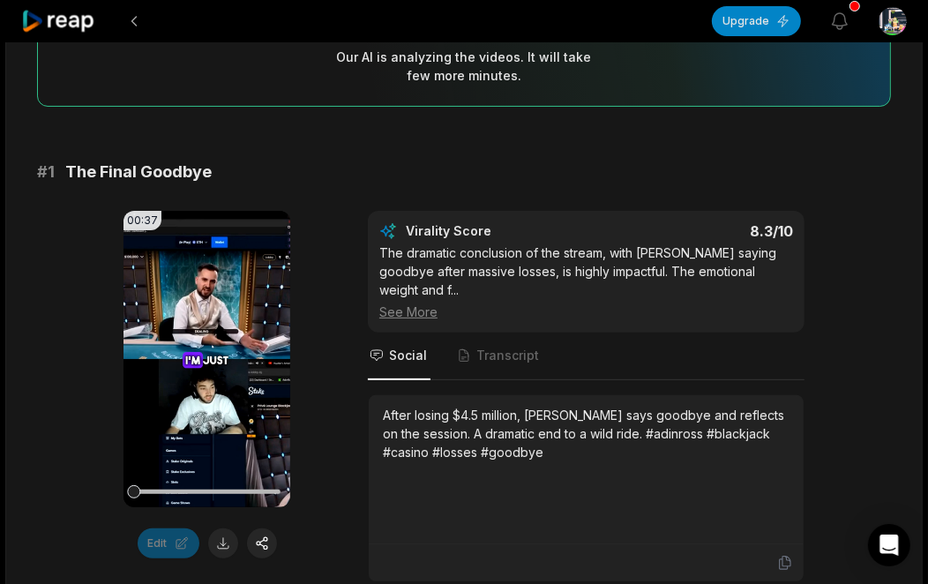
scroll to position [196, 0]
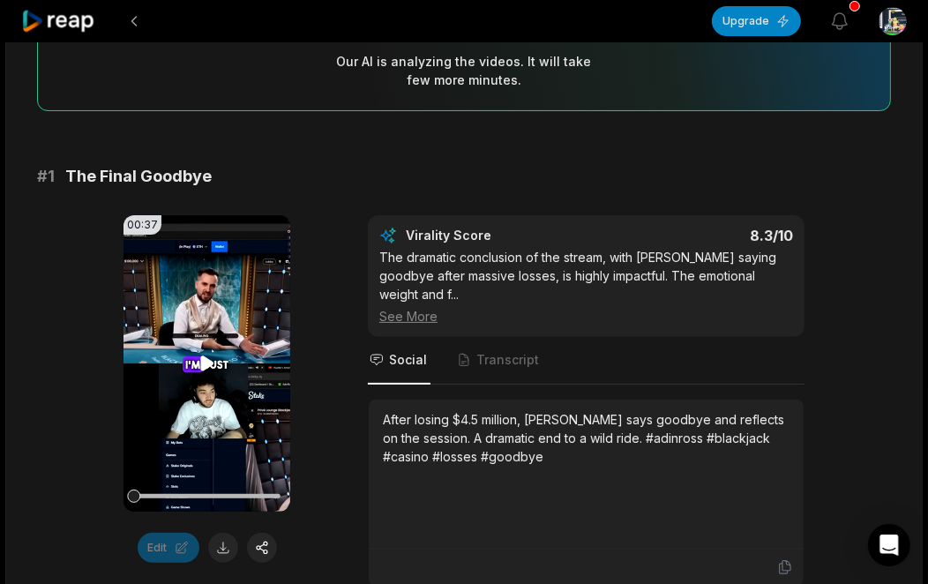
click at [186, 494] on div at bounding box center [206, 496] width 146 height 4
click at [225, 436] on video "Your browser does not support mp4 format." at bounding box center [206, 363] width 167 height 296
drag, startPoint x: 191, startPoint y: 498, endPoint x: 225, endPoint y: 498, distance: 33.5
click at [221, 497] on div at bounding box center [206, 496] width 146 height 4
click at [253, 498] on div at bounding box center [206, 496] width 146 height 31
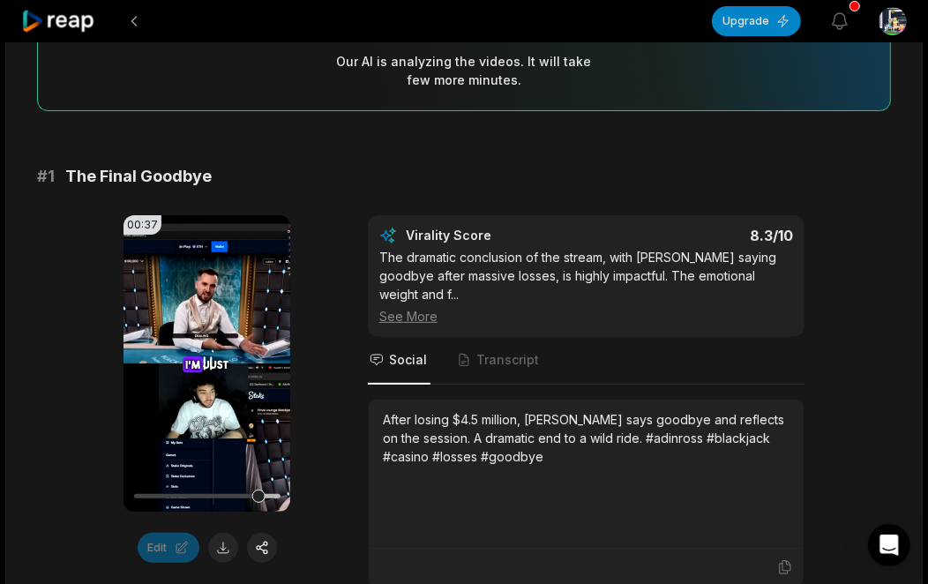
drag, startPoint x: 261, startPoint y: 503, endPoint x: 201, endPoint y: 505, distance: 60.0
click at [198, 505] on div at bounding box center [206, 496] width 146 height 31
drag, startPoint x: 216, startPoint y: 495, endPoint x: 150, endPoint y: 499, distance: 66.3
click at [150, 499] on div at bounding box center [206, 496] width 146 height 31
click at [154, 500] on div at bounding box center [206, 496] width 146 height 31
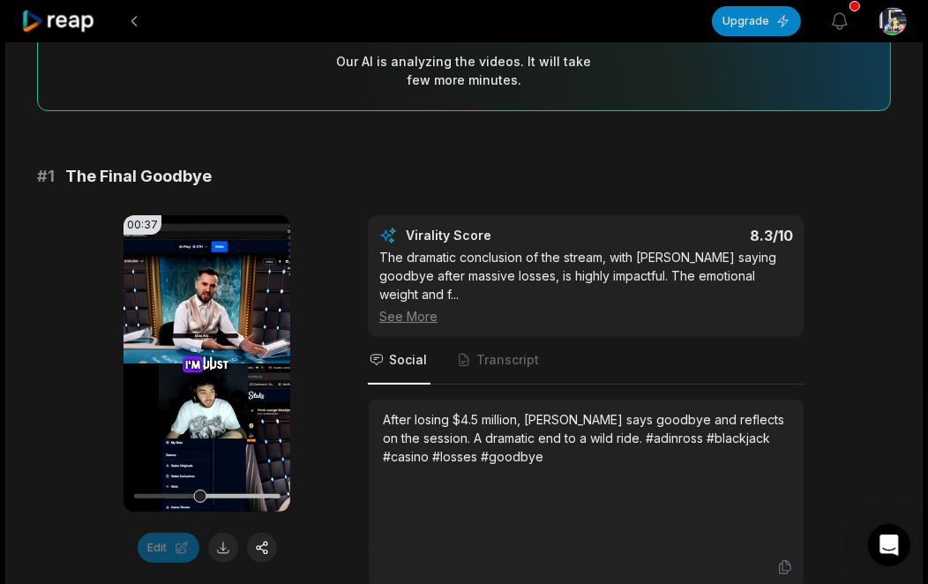
click at [147, 494] on div at bounding box center [206, 496] width 146 height 4
click at [144, 495] on div at bounding box center [206, 496] width 146 height 4
click at [189, 388] on video "Your browser does not support mp4 format." at bounding box center [206, 363] width 167 height 296
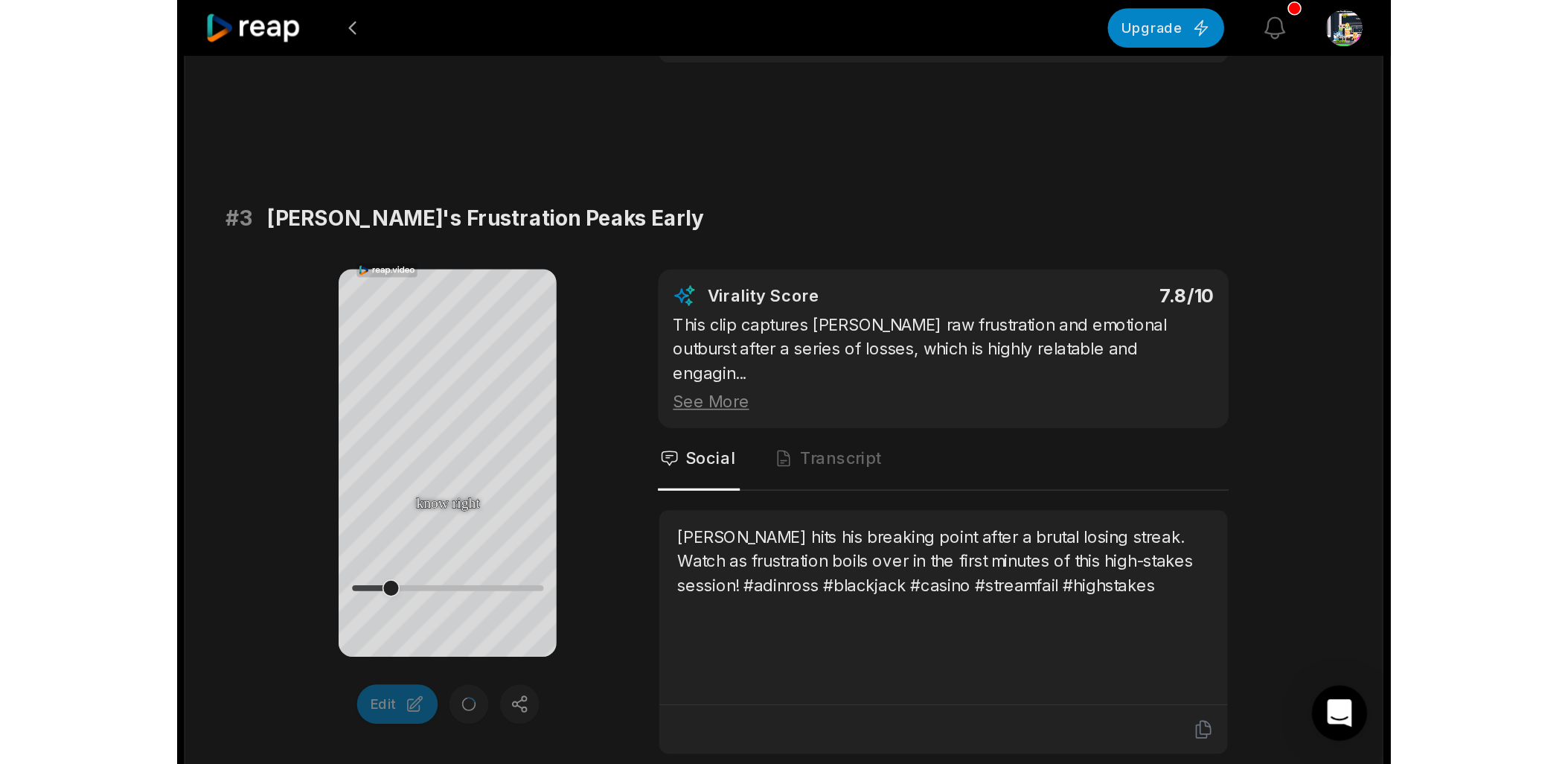
scroll to position [1075, 0]
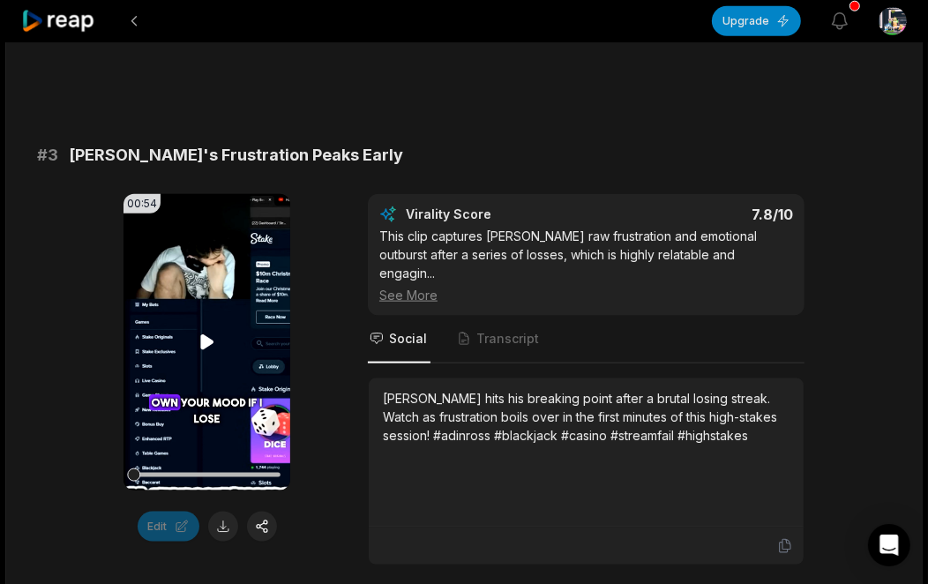
click at [199, 332] on icon at bounding box center [207, 342] width 21 height 21
click at [219, 511] on button at bounding box center [223, 526] width 30 height 30
click at [204, 372] on video "Your browser does not support mp4 format." at bounding box center [206, 342] width 167 height 296
click at [408, 389] on div "[PERSON_NAME] hits his breaking point after a brutal losing streak. Watch as fr…" at bounding box center [586, 417] width 407 height 56
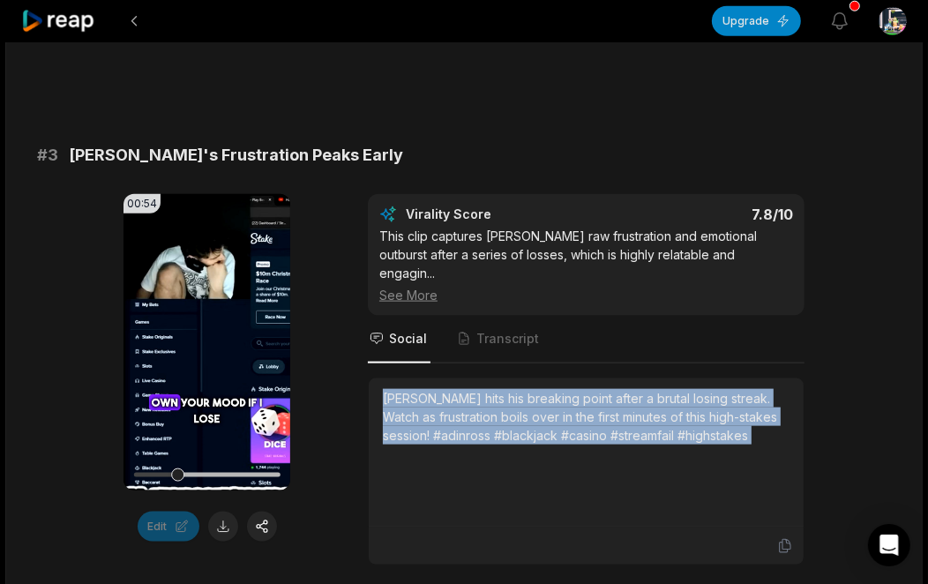
click at [408, 389] on div "[PERSON_NAME] hits his breaking point after a brutal losing streak. Watch as fr…" at bounding box center [586, 417] width 407 height 56
copy div "[PERSON_NAME] hits his breaking point after a brutal losing streak. Watch as fr…"
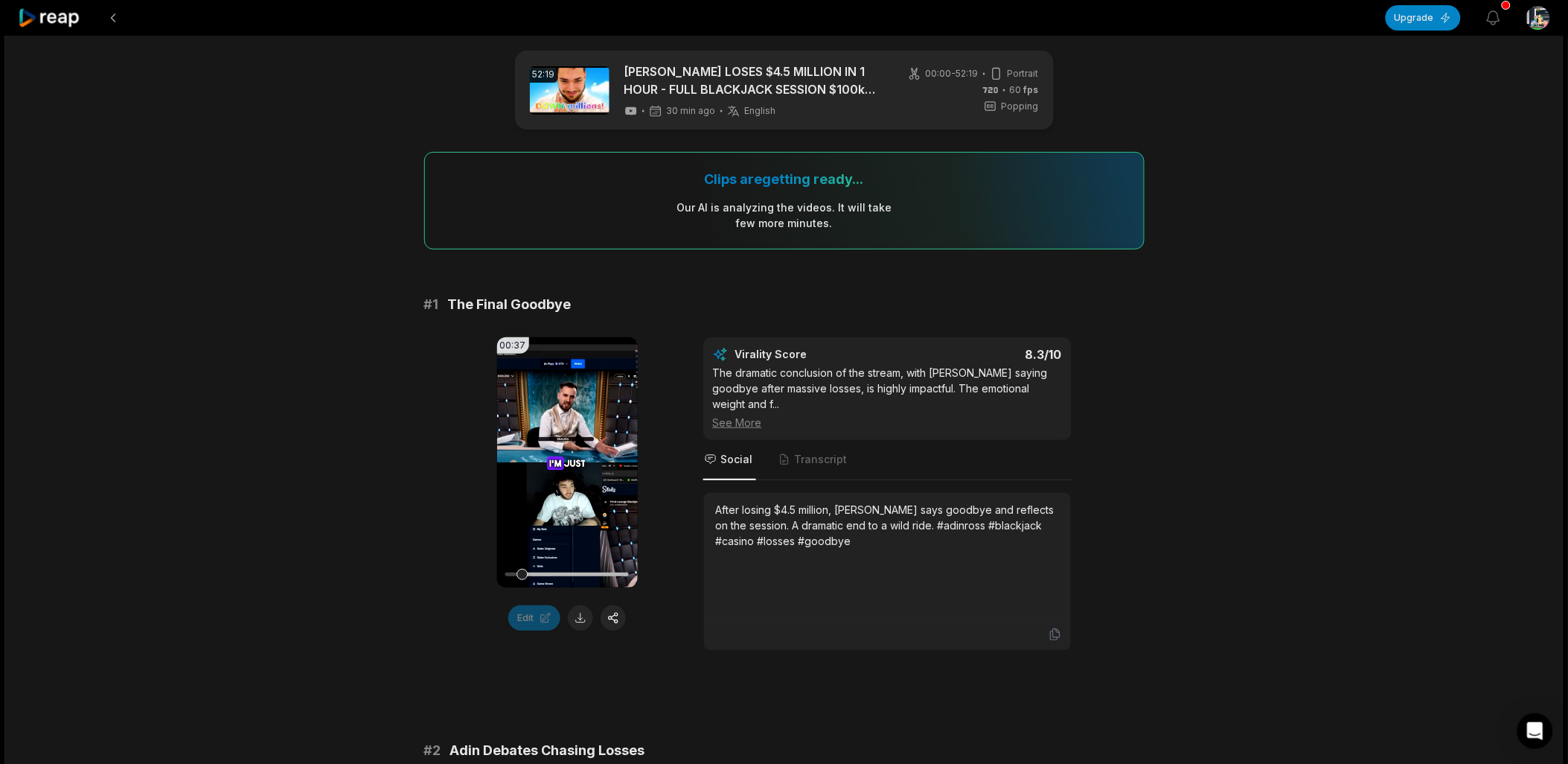
scroll to position [0, 0]
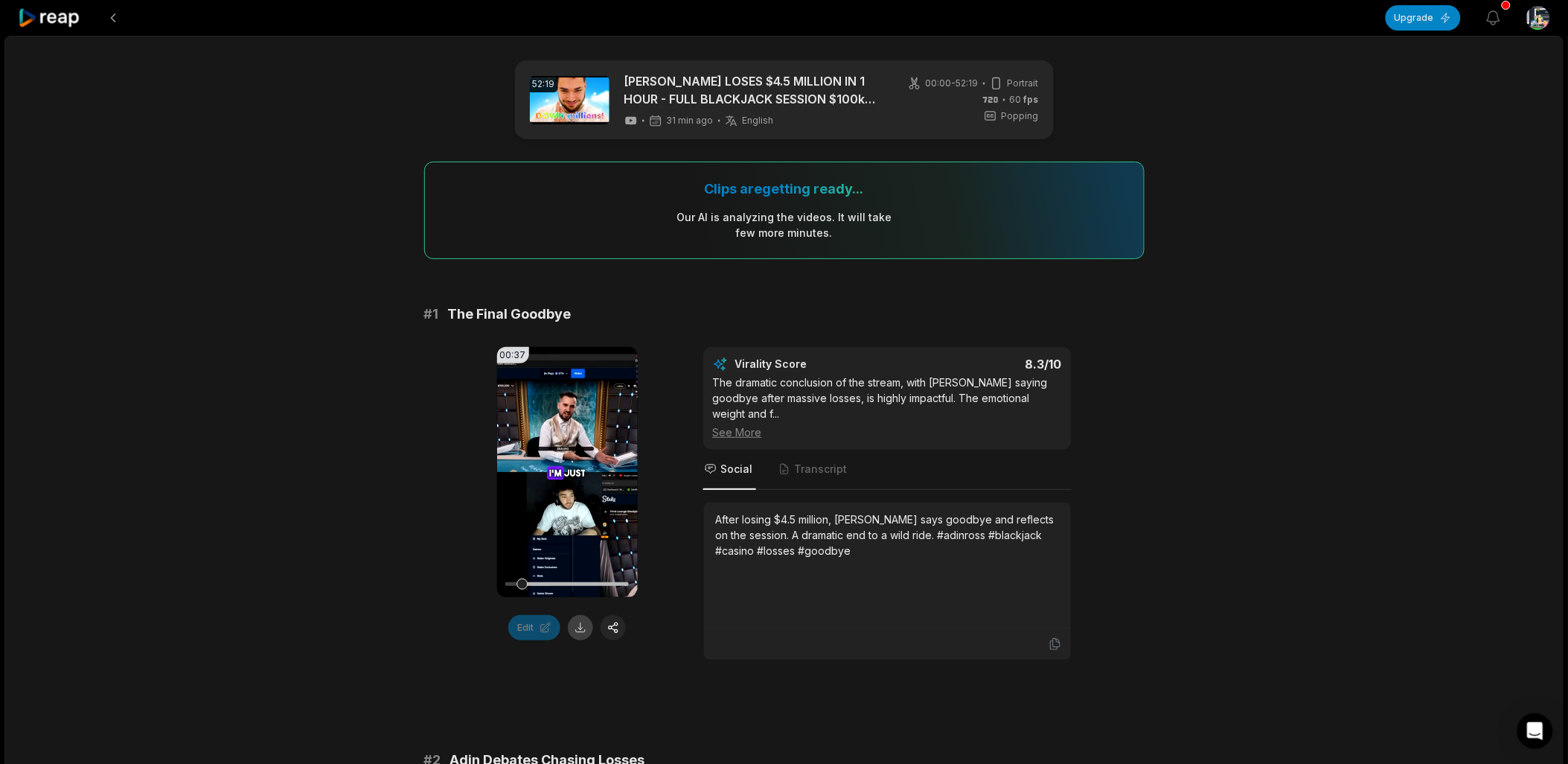
click at [582, 443] on button at bounding box center [581, 627] width 25 height 25
click at [715, 443] on div "After losing $4.5 million, [PERSON_NAME] says goodbye and reflects on the sessi…" at bounding box center [887, 535] width 343 height 47
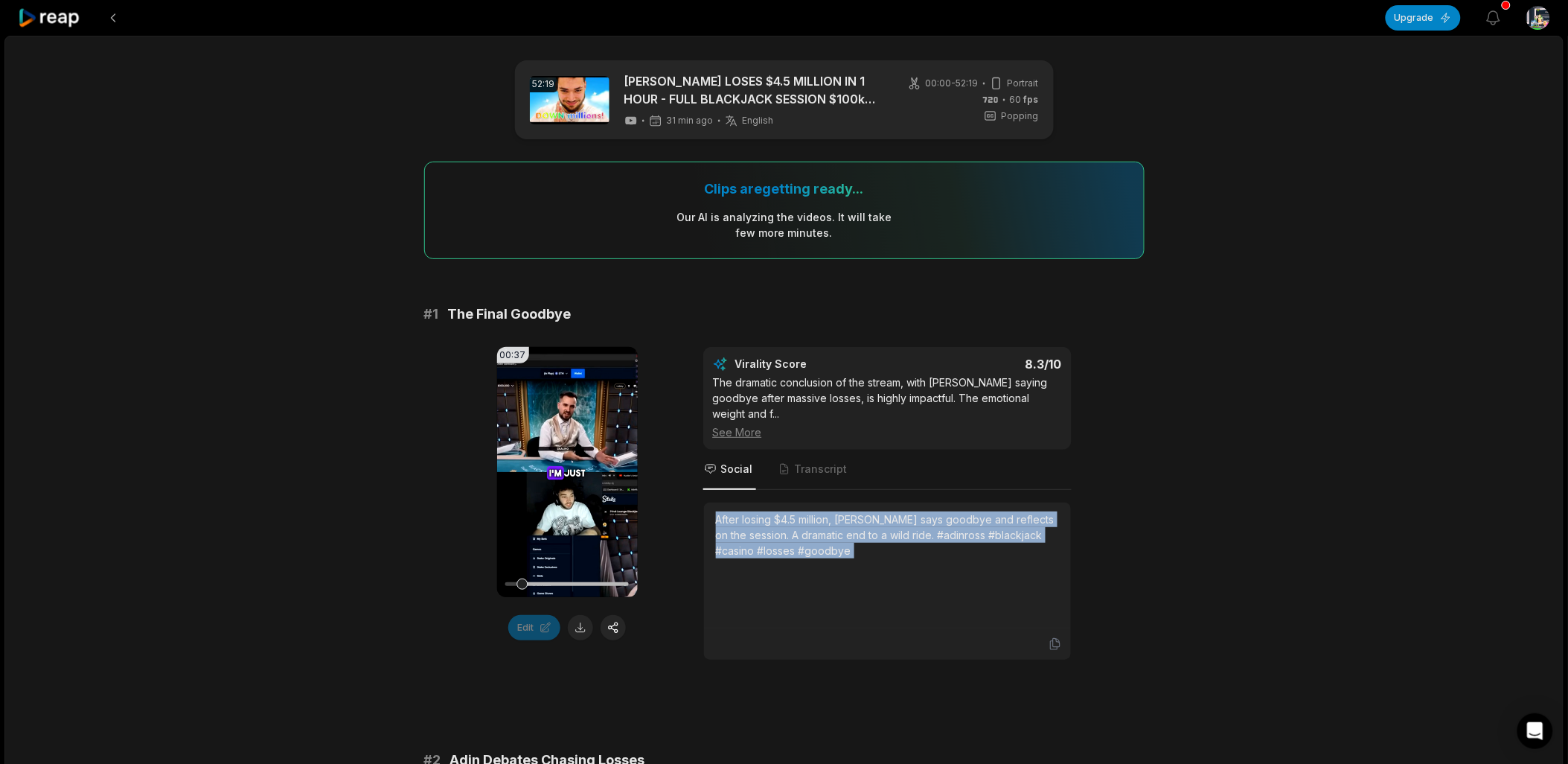
click at [715, 443] on div "After losing $4.5 million, [PERSON_NAME] says goodbye and reflects on the sessi…" at bounding box center [887, 535] width 343 height 47
copy div "After losing $4.5 million, [PERSON_NAME] says goodbye and reflects on the sessi…"
